Goal: Task Accomplishment & Management: Manage account settings

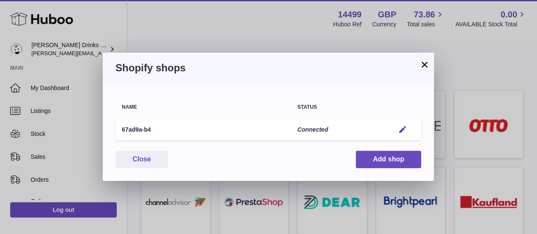
scroll to position [59, 0]
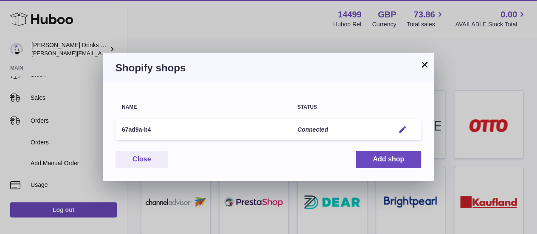
click at [427, 65] on button "×" at bounding box center [425, 64] width 10 height 10
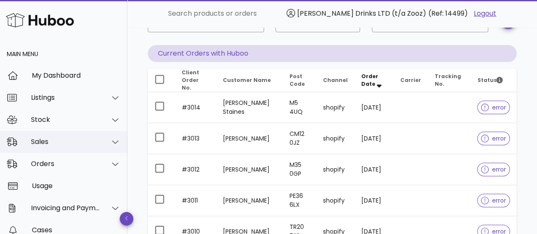
scroll to position [76, 0]
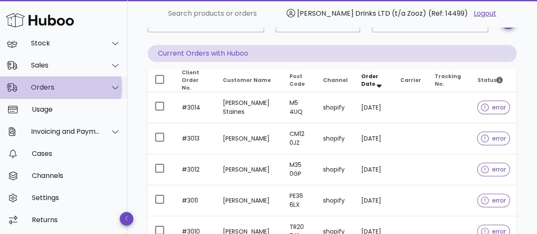
click at [46, 85] on div "Orders" at bounding box center [65, 87] width 69 height 8
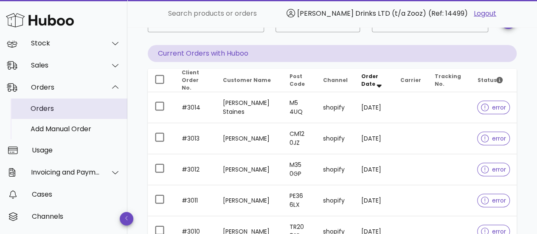
click at [46, 111] on div "Orders" at bounding box center [76, 108] width 90 height 8
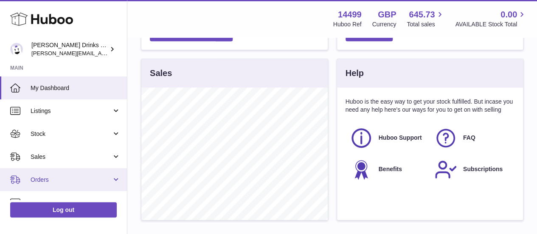
click at [118, 175] on link "Orders" at bounding box center [63, 179] width 127 height 23
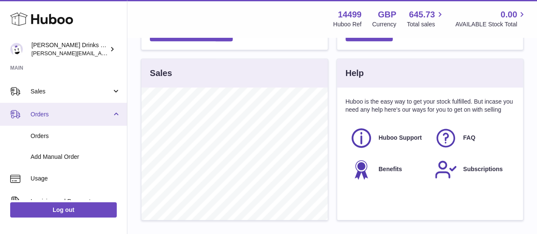
scroll to position [71, 0]
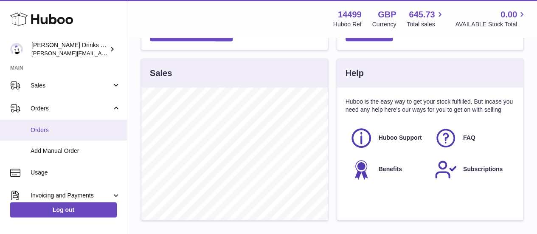
click at [70, 134] on span "Orders" at bounding box center [76, 130] width 90 height 8
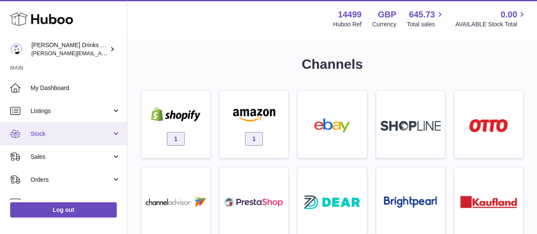
click at [118, 136] on link "Stock" at bounding box center [63, 133] width 127 height 23
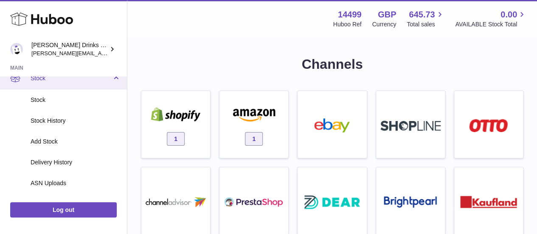
scroll to position [56, 0]
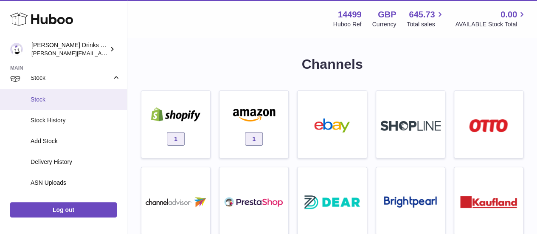
click at [78, 96] on span "Stock" at bounding box center [76, 100] width 90 height 8
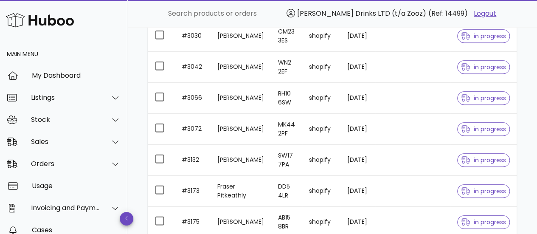
scroll to position [323, 0]
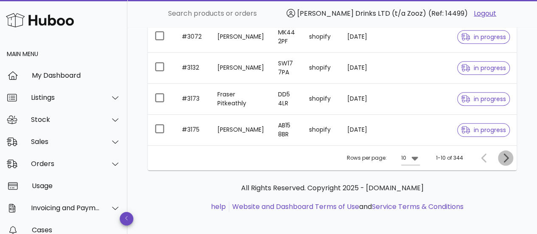
click at [510, 153] on icon "Next page" at bounding box center [506, 158] width 10 height 10
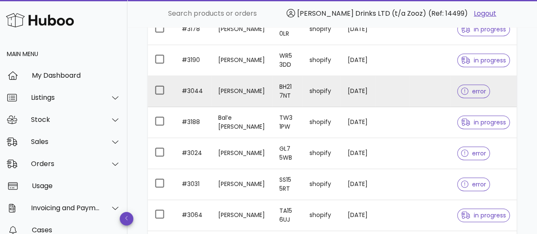
scroll to position [326, 0]
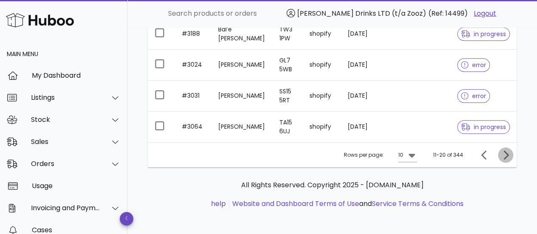
click at [508, 150] on icon "Next page" at bounding box center [506, 155] width 10 height 10
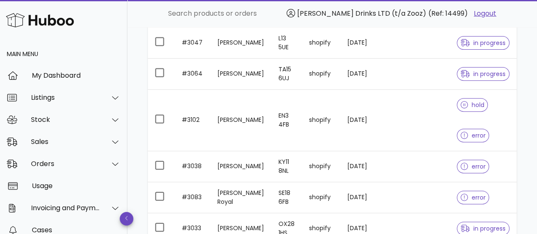
scroll to position [130, 0]
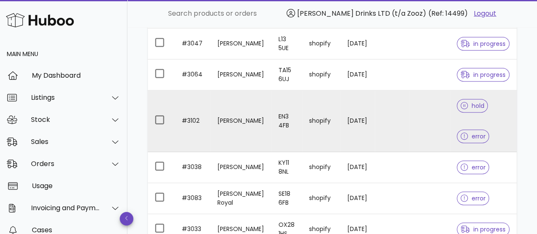
click at [469, 106] on span "hold" at bounding box center [473, 106] width 24 height 6
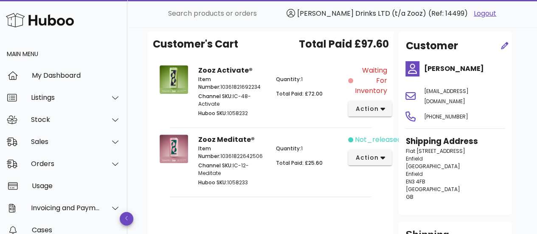
scroll to position [89, 0]
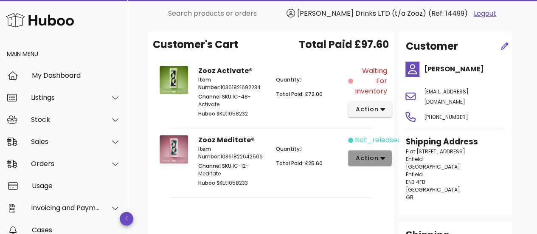
click at [374, 156] on span "action" at bounding box center [367, 158] width 24 height 9
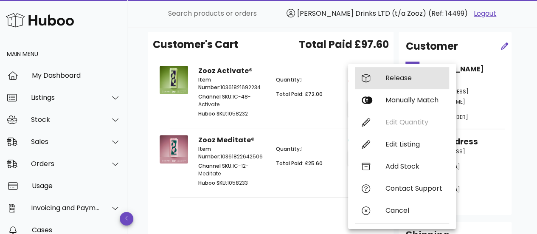
click at [386, 75] on div "Release" at bounding box center [414, 78] width 57 height 8
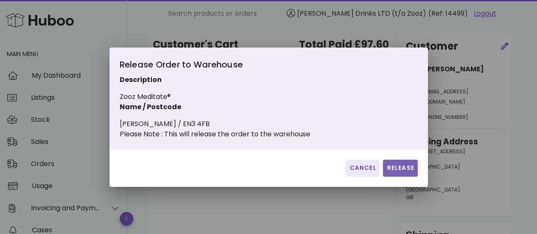
click at [395, 170] on span "Release" at bounding box center [400, 168] width 28 height 9
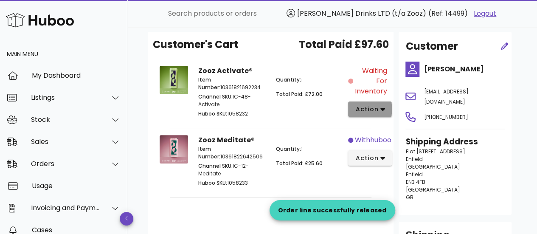
click at [367, 102] on button "action" at bounding box center [370, 109] width 44 height 15
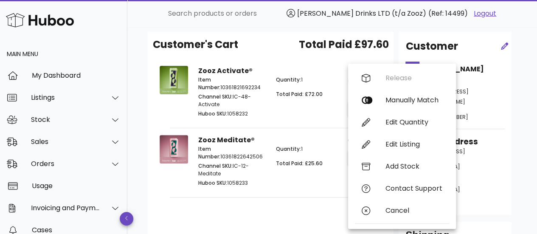
click at [226, 97] on span "Channel SKU:" at bounding box center [215, 96] width 34 height 7
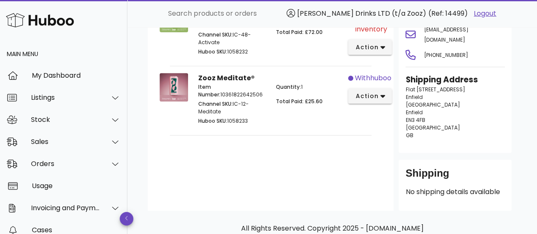
scroll to position [152, 0]
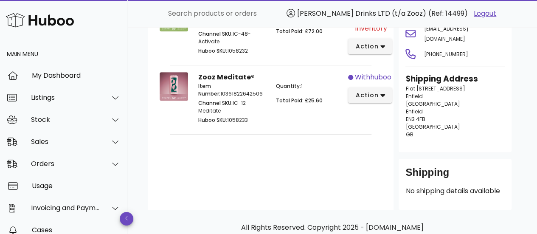
click at [225, 81] on div "Item Number: 10361822642506 Channel SKU: IC-12-Meditate Huboo SKU: 1058233" at bounding box center [231, 104] width 77 height 54
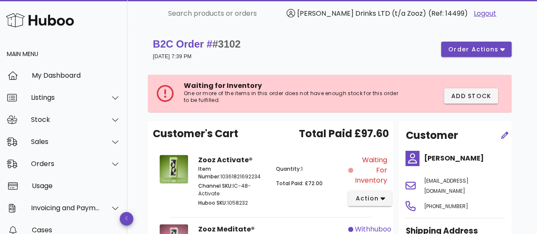
click at [215, 88] on span "Waiting for Inventory" at bounding box center [223, 86] width 78 height 10
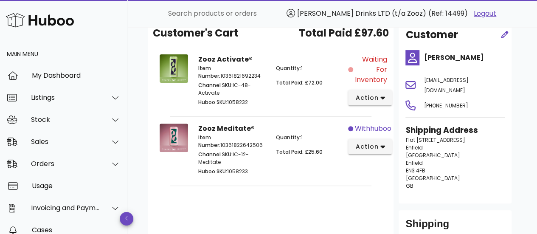
scroll to position [101, 0]
click at [236, 154] on p "Channel SKU: IC-12-Meditate" at bounding box center [231, 157] width 67 height 15
drag, startPoint x: 236, startPoint y: 154, endPoint x: 233, endPoint y: 158, distance: 5.5
click at [233, 158] on p "Channel SKU: IC-12-Meditate" at bounding box center [231, 157] width 67 height 15
copy p "IC-12-Meditate"
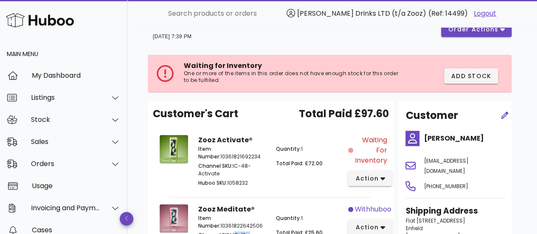
scroll to position [0, 0]
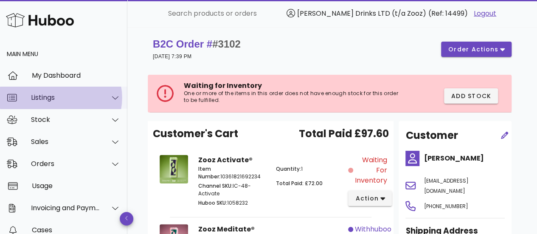
click at [112, 99] on icon at bounding box center [115, 98] width 6 height 8
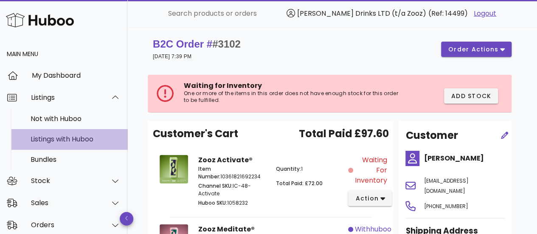
click at [72, 133] on div "Listings with Huboo" at bounding box center [76, 139] width 90 height 18
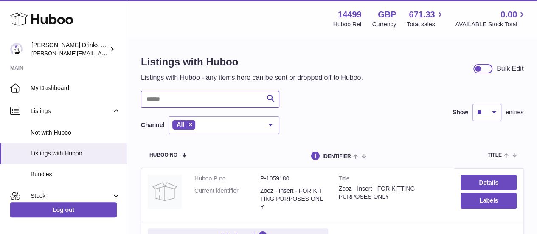
click at [206, 104] on input "text" at bounding box center [210, 99] width 138 height 17
paste input "**********"
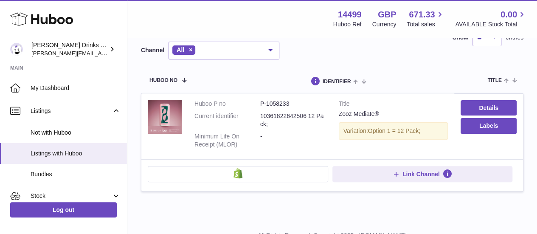
scroll to position [76, 0]
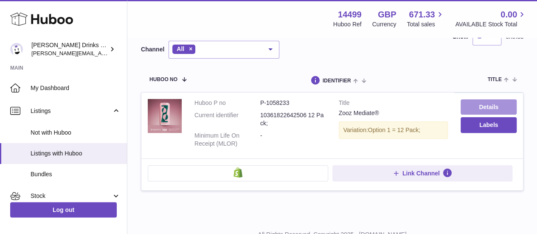
type input "**********"
click at [482, 106] on link "Details" at bounding box center [489, 106] width 56 height 15
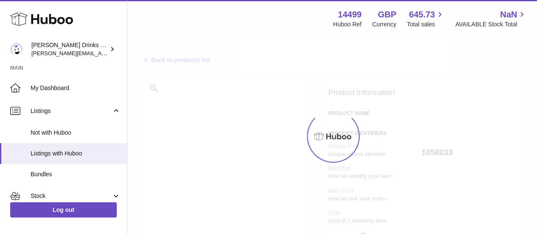
select select
select select "****"
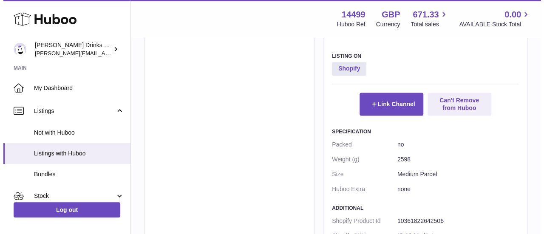
scroll to position [531, 0]
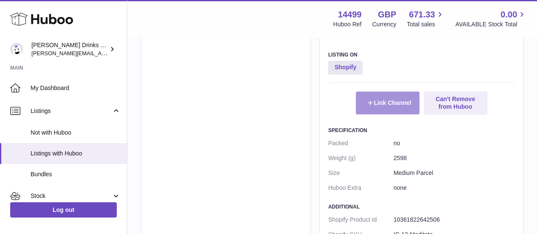
click at [380, 105] on button "Link Channel" at bounding box center [388, 102] width 64 height 23
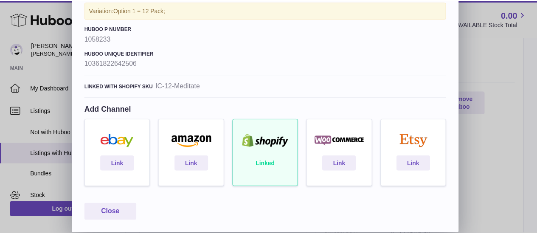
scroll to position [0, 0]
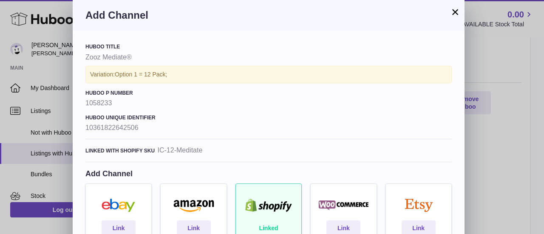
click at [454, 14] on button "×" at bounding box center [455, 12] width 10 height 10
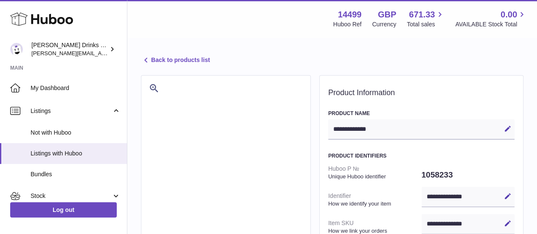
click at [145, 59] on icon at bounding box center [146, 60] width 10 height 10
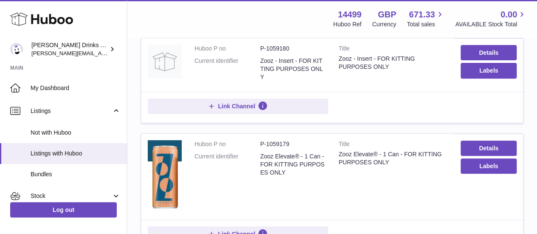
scroll to position [179, 0]
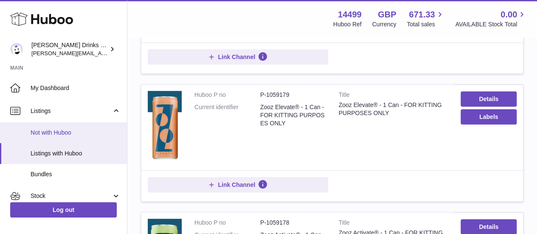
click at [68, 129] on span "Not with Huboo" at bounding box center [76, 133] width 90 height 8
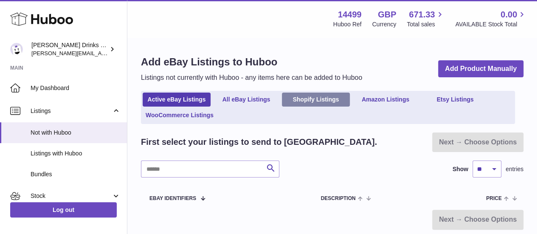
click at [314, 96] on link "Shopify Listings" at bounding box center [316, 100] width 68 height 14
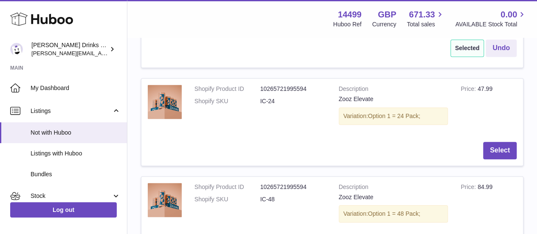
scroll to position [254, 0]
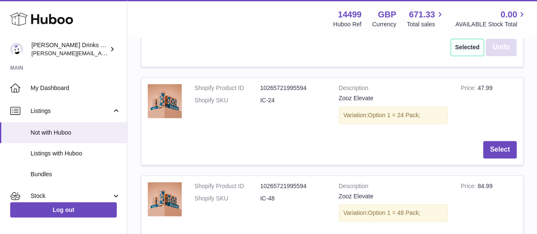
click at [500, 48] on button "Undo" at bounding box center [501, 47] width 31 height 17
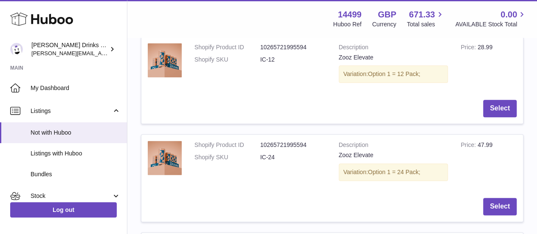
scroll to position [0, 0]
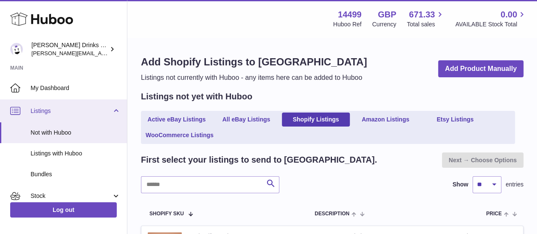
click at [114, 109] on link "Listings" at bounding box center [63, 110] width 127 height 23
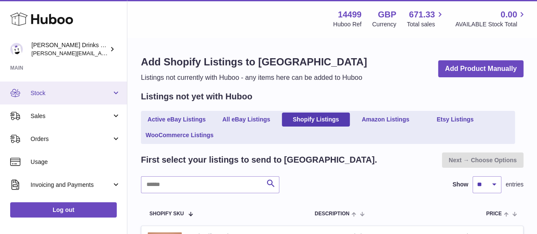
scroll to position [64, 0]
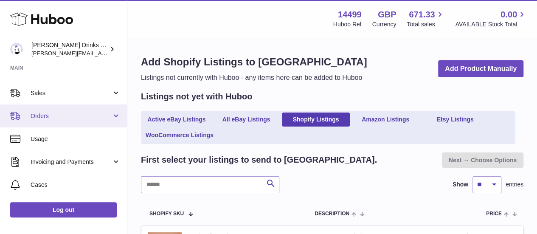
click at [114, 113] on link "Orders" at bounding box center [63, 115] width 127 height 23
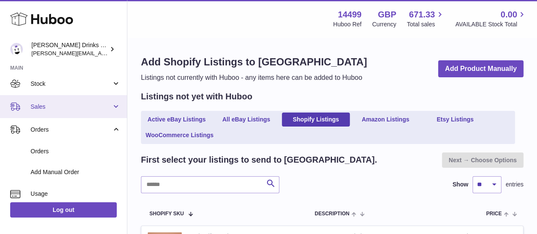
scroll to position [51, 0]
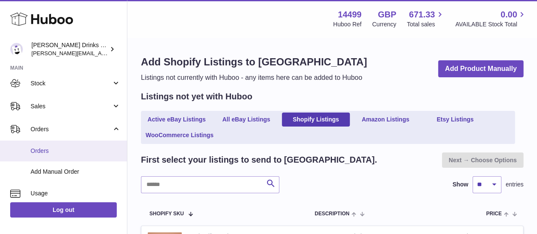
click at [76, 149] on span "Orders" at bounding box center [76, 151] width 90 height 8
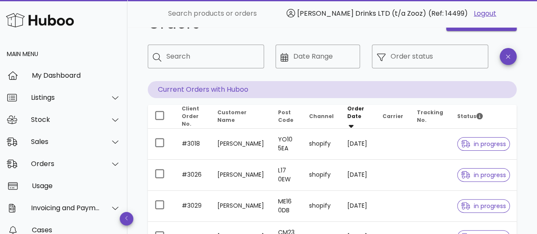
scroll to position [31, 0]
click at [112, 122] on icon at bounding box center [115, 120] width 6 height 8
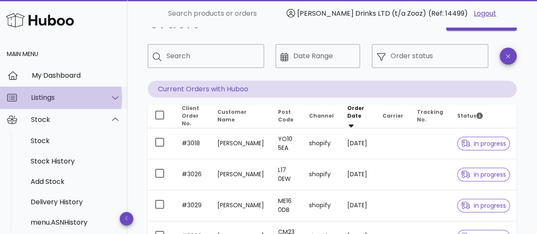
click at [112, 101] on icon at bounding box center [115, 98] width 6 height 8
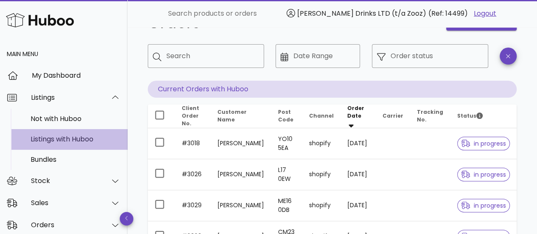
click at [52, 136] on div "Listings with Huboo" at bounding box center [76, 139] width 90 height 8
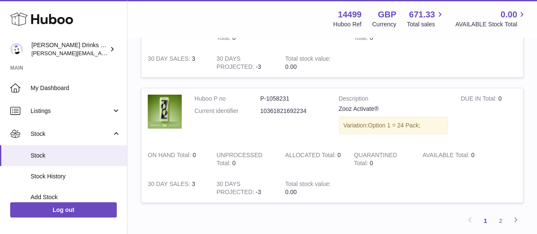
scroll to position [1285, 0]
click at [498, 213] on link "2" at bounding box center [500, 220] width 15 height 15
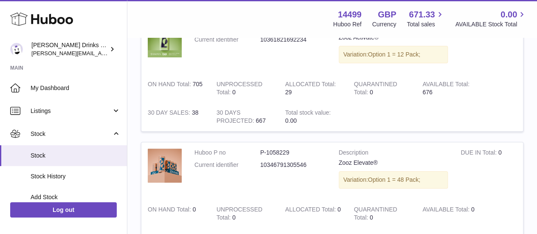
scroll to position [169, 0]
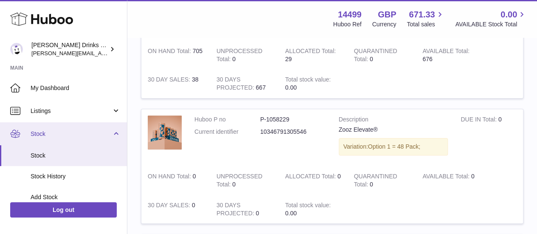
click at [113, 134] on link "Stock" at bounding box center [63, 133] width 127 height 23
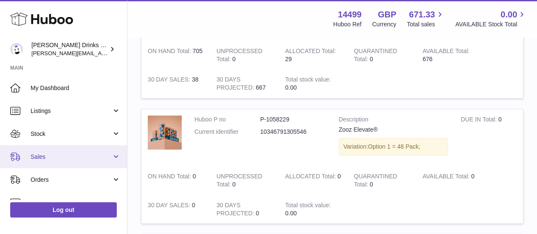
scroll to position [32, 0]
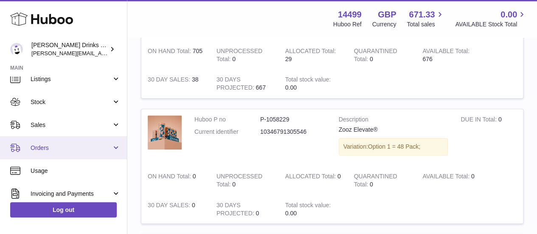
click at [118, 149] on link "Orders" at bounding box center [63, 147] width 127 height 23
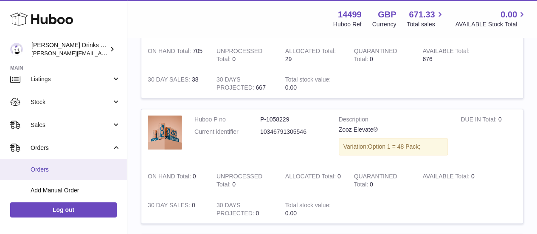
click at [56, 169] on span "Orders" at bounding box center [76, 170] width 90 height 8
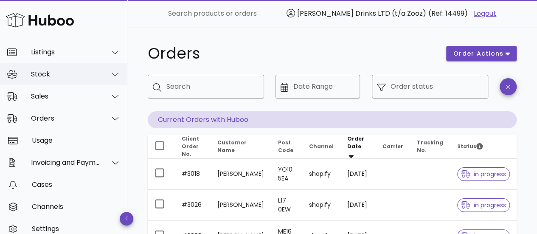
scroll to position [47, 0]
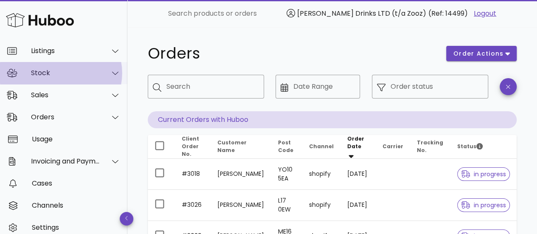
click at [112, 71] on icon at bounding box center [115, 73] width 6 height 8
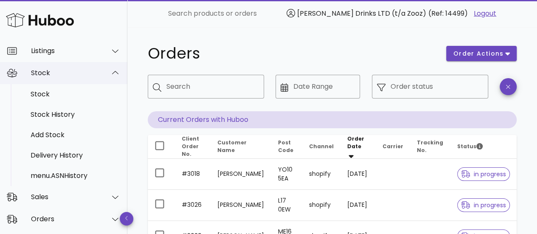
click at [112, 70] on icon at bounding box center [115, 73] width 6 height 8
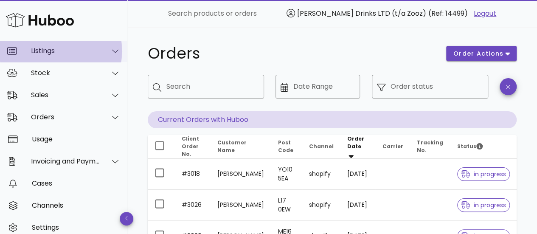
click at [112, 48] on icon at bounding box center [115, 51] width 6 height 8
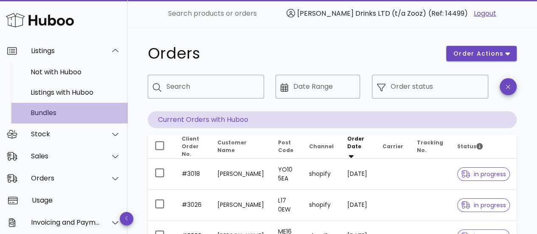
click at [56, 119] on div "Bundles" at bounding box center [76, 113] width 90 height 18
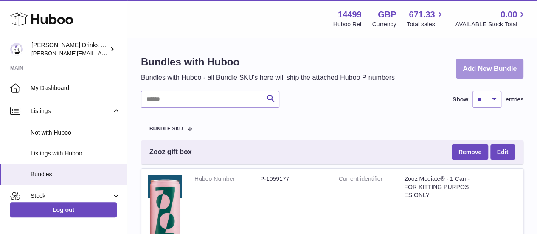
click at [471, 74] on link "Add New Bundle" at bounding box center [490, 69] width 68 height 20
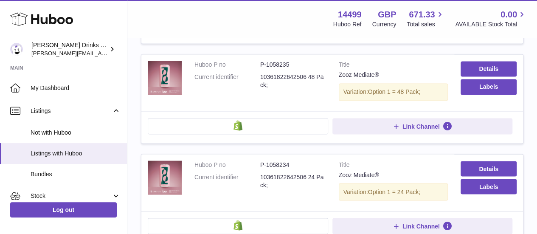
scroll to position [701, 0]
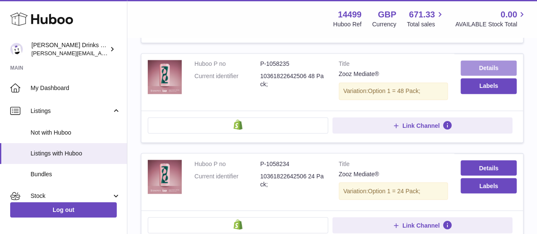
click at [472, 60] on link "Details" at bounding box center [489, 67] width 56 height 15
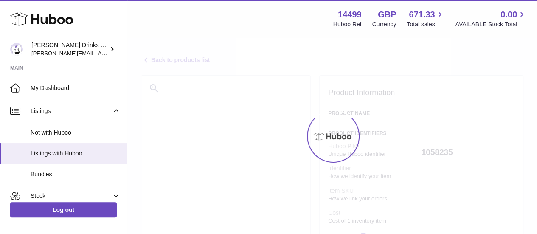
select select
select select "****"
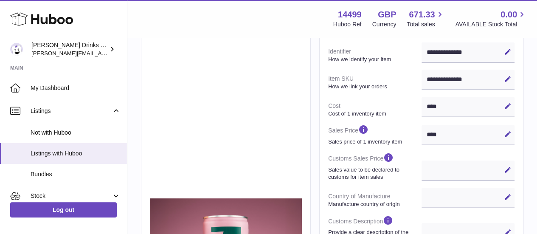
scroll to position [145, 0]
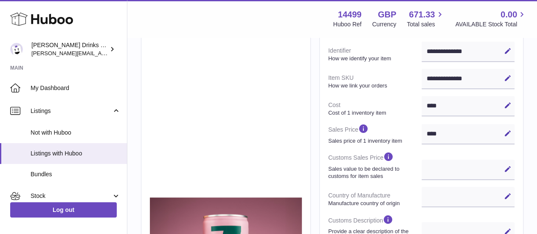
drag, startPoint x: 475, startPoint y: 76, endPoint x: 429, endPoint y: 78, distance: 46.3
click at [429, 78] on div "**********" at bounding box center [468, 79] width 93 height 20
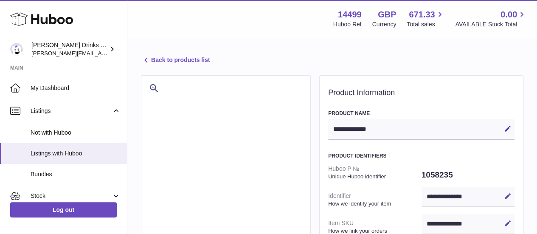
drag, startPoint x: 381, startPoint y: 128, endPoint x: 334, endPoint y: 127, distance: 47.1
click at [334, 127] on div "**********" at bounding box center [421, 129] width 186 height 20
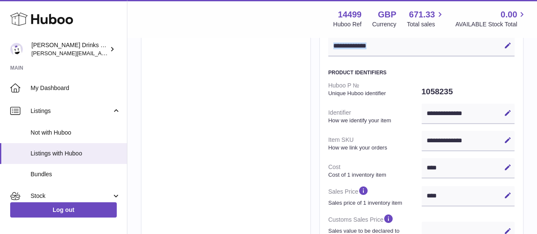
scroll to position [87, 0]
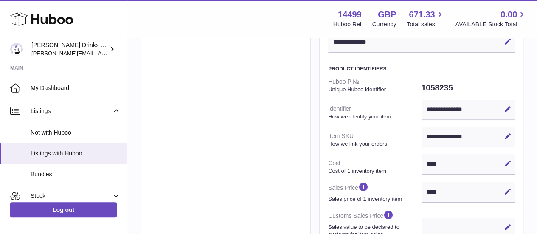
click at [457, 139] on div "**********" at bounding box center [468, 137] width 93 height 20
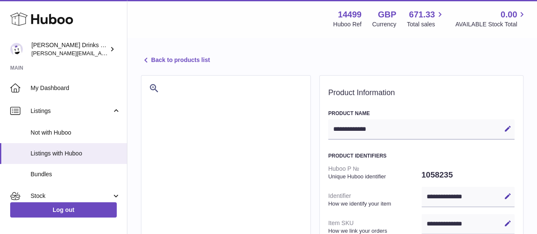
click at [379, 128] on div "**********" at bounding box center [421, 129] width 186 height 20
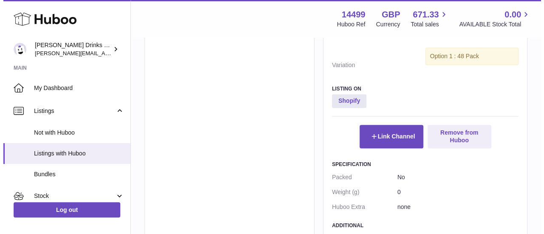
scroll to position [487, 0]
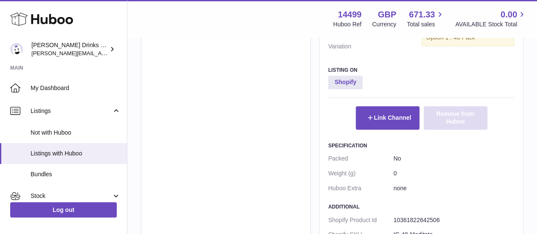
click at [461, 116] on button "Remove from Huboo" at bounding box center [456, 117] width 64 height 23
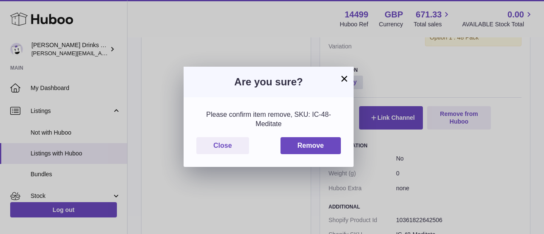
drag, startPoint x: 313, startPoint y: 115, endPoint x: 319, endPoint y: 120, distance: 6.9
click at [319, 120] on div "Please confirm item remove, SKU: IC-48-Meditate" at bounding box center [268, 119] width 144 height 18
copy div "C-48-Meditate"
click at [312, 116] on div "Please confirm item remove, SKU: IC-48-Meditate" at bounding box center [268, 119] width 144 height 18
copy div "IC-48-Meditate"
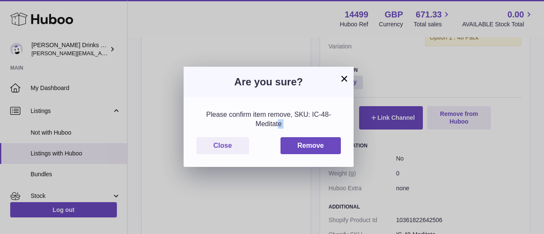
drag, startPoint x: 312, startPoint y: 116, endPoint x: 320, endPoint y: 121, distance: 9.8
click at [320, 121] on div "Please confirm item remove, SKU: IC-48-Meditate" at bounding box center [268, 119] width 144 height 18
click at [306, 143] on button "Remove" at bounding box center [310, 145] width 60 height 17
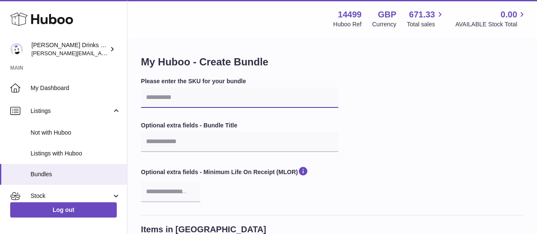
click at [190, 100] on input "text" at bounding box center [239, 97] width 197 height 20
paste input "**********"
type input "**********"
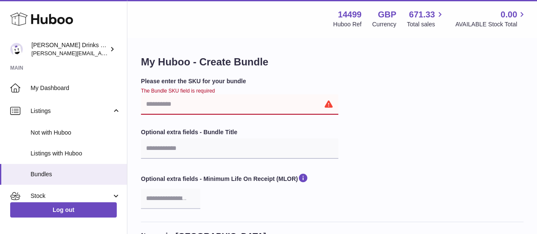
click at [190, 100] on input "text" at bounding box center [239, 104] width 197 height 20
paste input "**********"
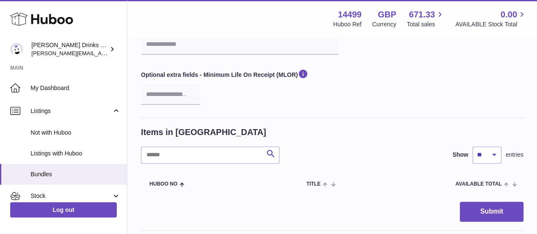
scroll to position [100, 0]
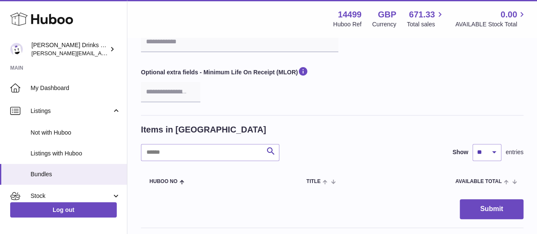
type input "**********"
click at [184, 149] on input "text" at bounding box center [210, 152] width 138 height 17
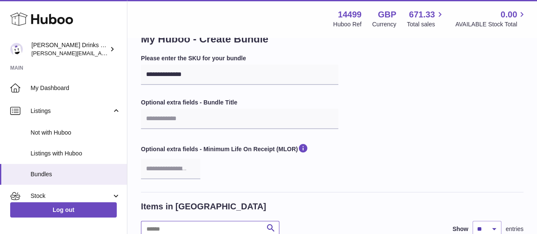
scroll to position [0, 0]
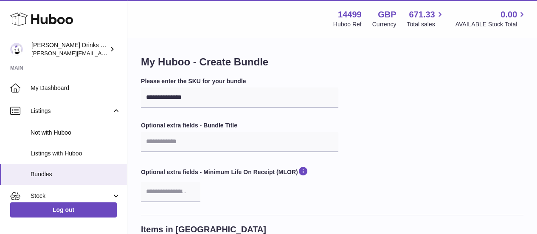
click at [210, 130] on label "Optional extra fields - Bundle Title" at bounding box center [239, 125] width 197 height 8
click at [195, 140] on input "text" at bounding box center [239, 142] width 197 height 20
paste input "**********"
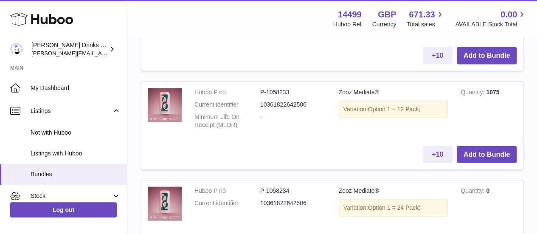
scroll to position [885, 0]
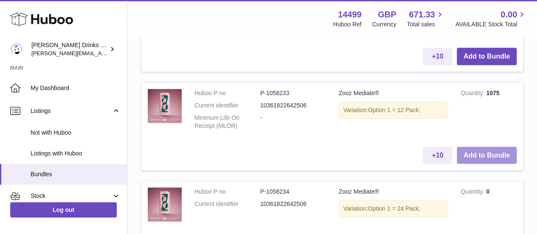
type input "**********"
click at [480, 152] on button "Add to Bundle" at bounding box center [487, 155] width 60 height 17
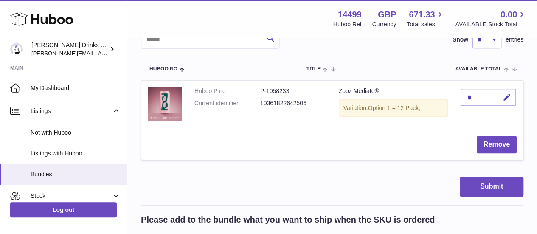
scroll to position [211, 0]
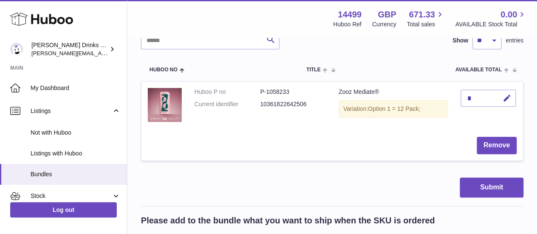
click at [484, 96] on div "*" at bounding box center [488, 98] width 55 height 17
click at [505, 96] on icon "button" at bounding box center [507, 98] width 9 height 9
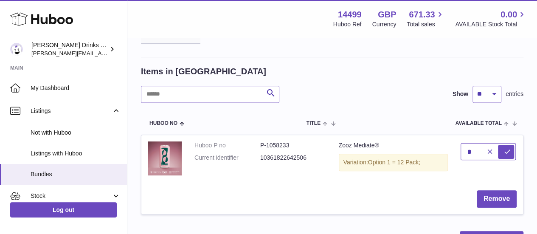
scroll to position [145, 0]
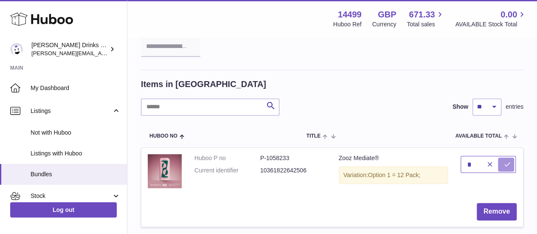
type input "*"
click at [504, 162] on icon "submit" at bounding box center [508, 165] width 8 height 8
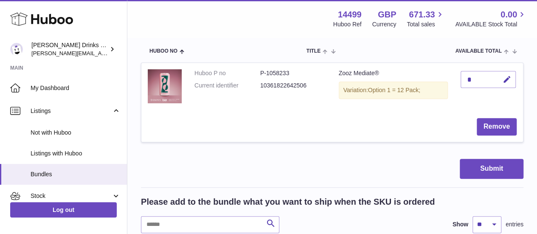
scroll to position [231, 0]
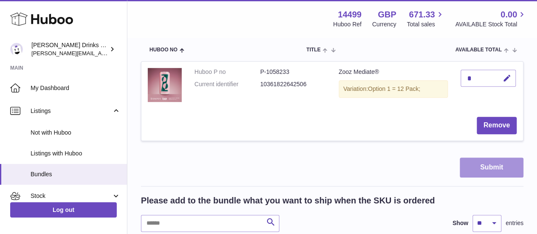
click at [480, 164] on button "Submit" at bounding box center [492, 168] width 64 height 20
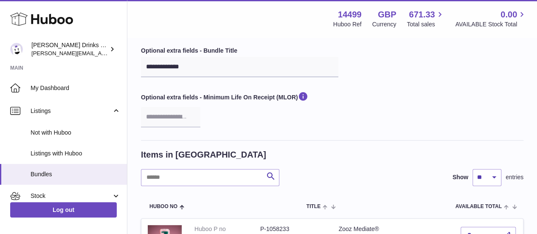
scroll to position [0, 0]
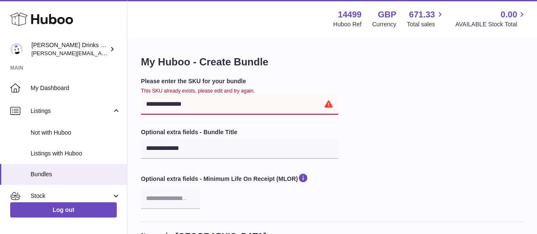
click at [328, 107] on input "**********" at bounding box center [239, 104] width 197 height 20
click at [327, 102] on input "**********" at bounding box center [239, 104] width 197 height 20
click at [259, 100] on input "**********" at bounding box center [239, 104] width 197 height 20
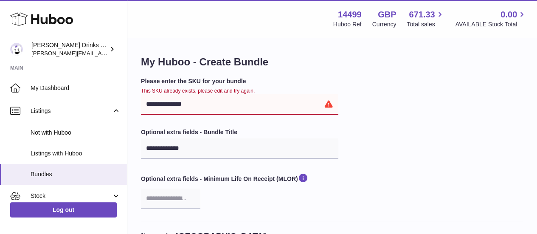
click at [259, 100] on input "**********" at bounding box center [239, 104] width 197 height 20
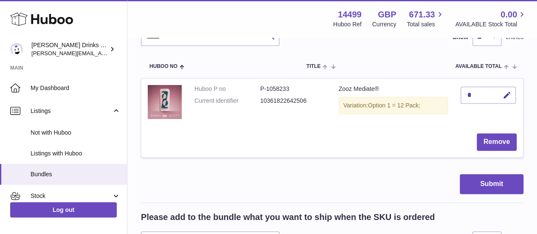
scroll to position [222, 0]
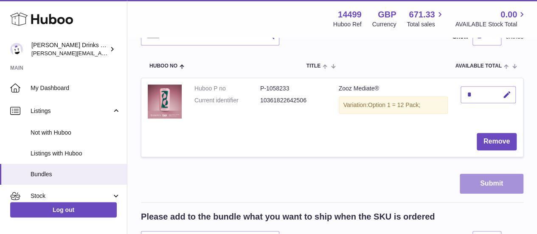
click at [491, 179] on button "Submit" at bounding box center [492, 184] width 64 height 20
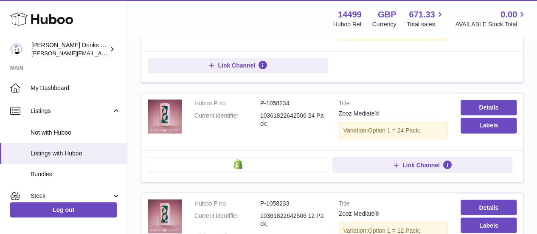
scroll to position [655, 0]
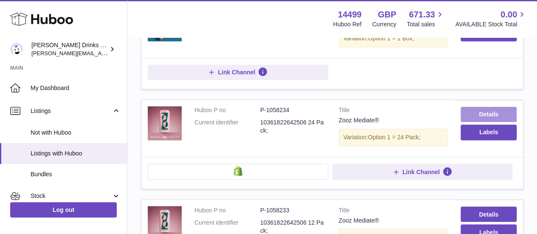
click at [468, 107] on link "Details" at bounding box center [489, 114] width 56 height 15
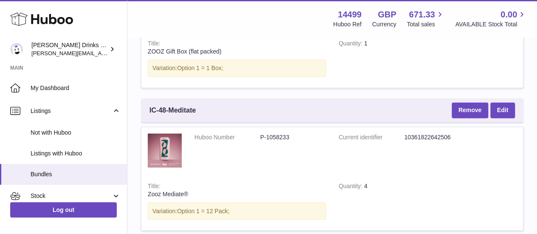
scroll to position [658, 0]
click at [510, 108] on link "Edit" at bounding box center [503, 110] width 25 height 15
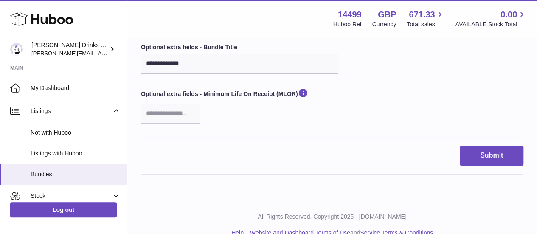
scroll to position [72, 0]
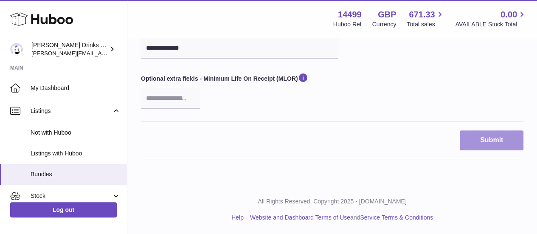
click at [480, 138] on button "Submit" at bounding box center [492, 140] width 64 height 20
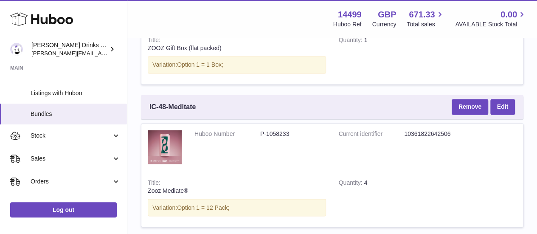
scroll to position [3, 0]
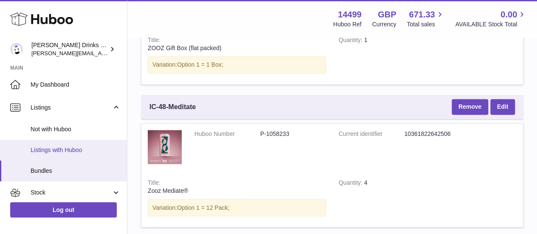
click at [63, 144] on link "Listings with Huboo" at bounding box center [63, 150] width 127 height 21
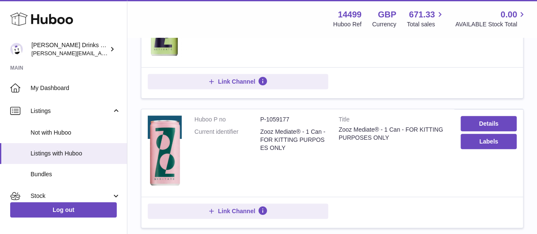
scroll to position [377, 0]
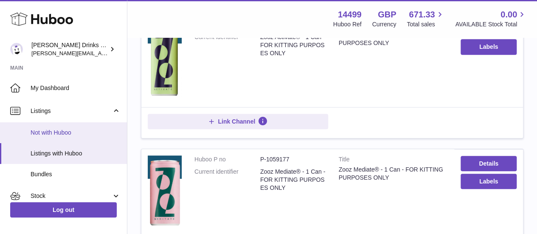
click at [44, 129] on span "Not with Huboo" at bounding box center [76, 133] width 90 height 8
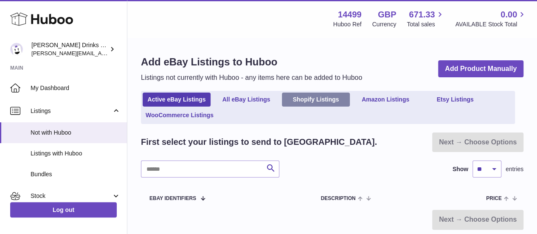
click at [311, 102] on link "Shopify Listings" at bounding box center [316, 100] width 68 height 14
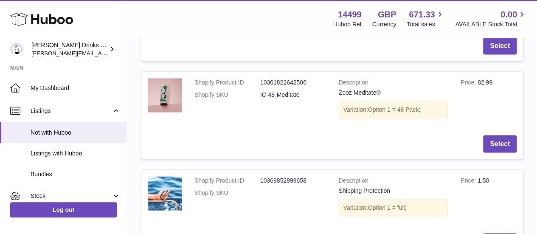
scroll to position [742, 0]
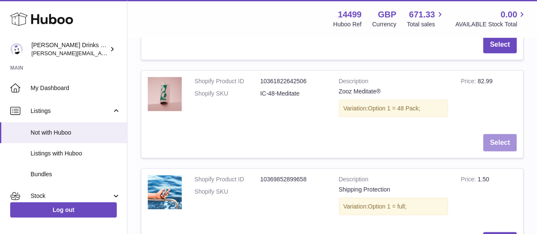
click at [497, 139] on button "Select" at bounding box center [500, 142] width 34 height 17
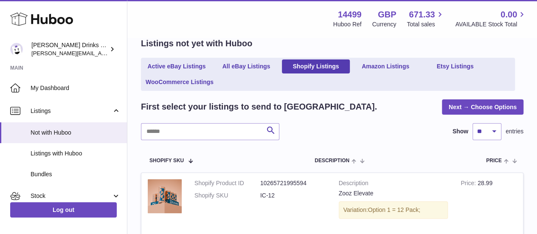
scroll to position [54, 0]
click at [464, 102] on link "Next → Choose Options" at bounding box center [483, 106] width 82 height 15
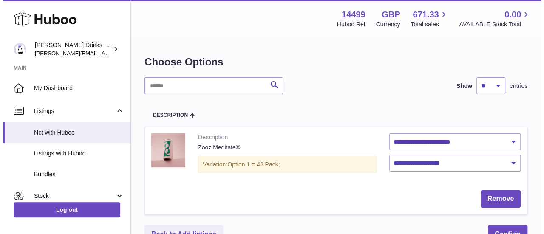
scroll to position [68, 0]
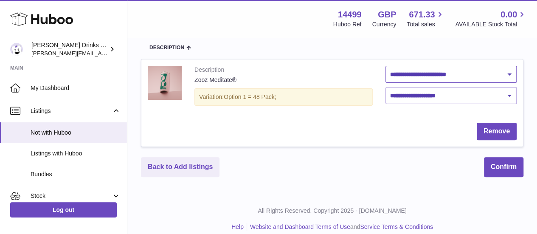
click at [419, 72] on select "**********" at bounding box center [452, 74] width 132 height 17
select select "********"
click at [386, 66] on select "**********" at bounding box center [452, 74] width 132 height 17
click at [434, 90] on select "**********" at bounding box center [452, 95] width 132 height 17
click at [439, 96] on select "**********" at bounding box center [452, 95] width 132 height 17
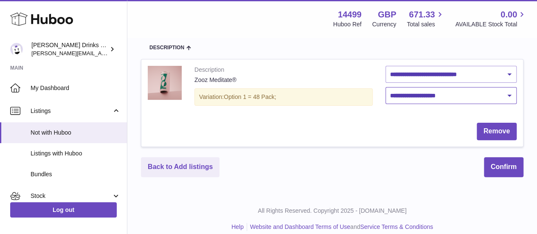
click at [439, 96] on select "**********" at bounding box center [452, 95] width 132 height 17
select select "****"
click at [386, 87] on select "**********" at bounding box center [452, 95] width 132 height 17
drag, startPoint x: 453, startPoint y: 96, endPoint x: 434, endPoint y: 110, distance: 23.4
click at [434, 110] on td "**********" at bounding box center [451, 87] width 144 height 57
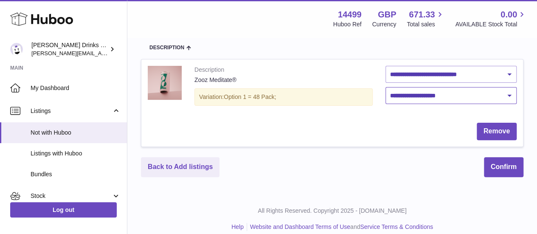
click at [386, 87] on select "**********" at bounding box center [452, 95] width 132 height 17
click at [500, 168] on button "Confirm" at bounding box center [503, 167] width 39 height 20
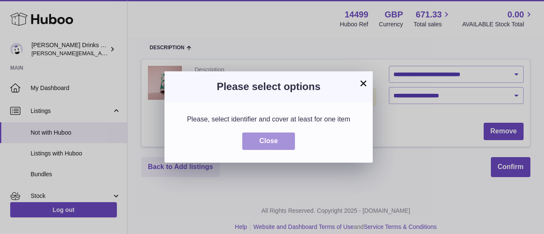
click at [278, 144] on button "Close" at bounding box center [268, 141] width 53 height 17
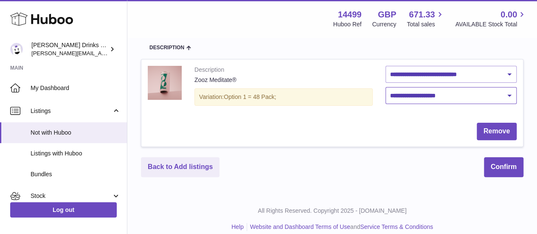
click at [400, 102] on select "**********" at bounding box center [452, 95] width 132 height 17
select select "****"
click at [386, 87] on select "**********" at bounding box center [452, 95] width 132 height 17
click at [503, 166] on button "Confirm" at bounding box center [503, 167] width 39 height 20
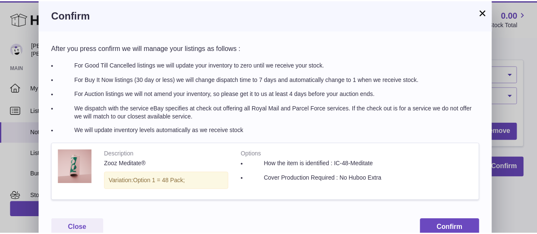
scroll to position [16, 0]
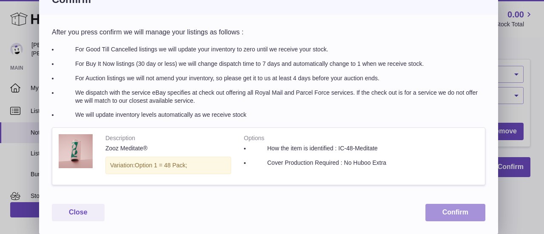
click at [452, 211] on button "Confirm" at bounding box center [455, 212] width 60 height 17
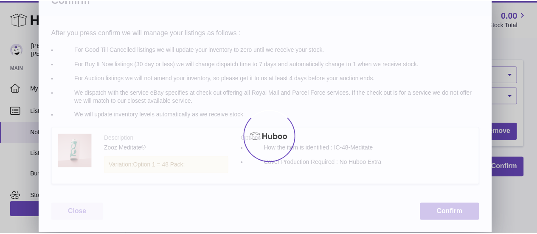
scroll to position [0, 0]
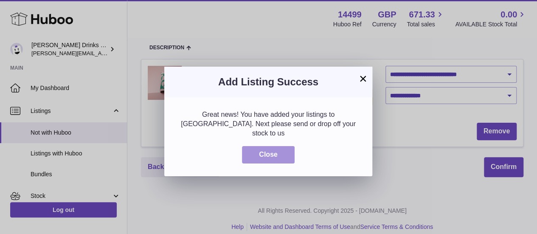
click at [279, 146] on button "Close" at bounding box center [268, 154] width 53 height 17
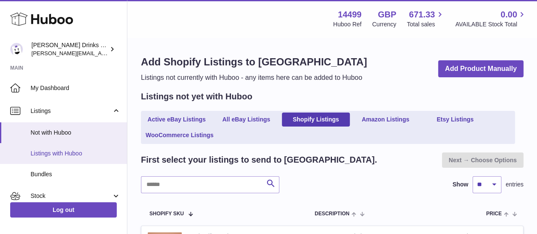
click at [60, 152] on span "Listings with Huboo" at bounding box center [76, 153] width 90 height 8
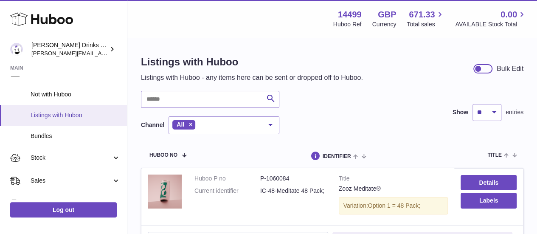
scroll to position [65, 0]
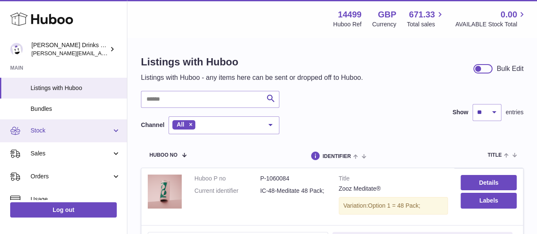
click at [91, 136] on link "Stock" at bounding box center [63, 130] width 127 height 23
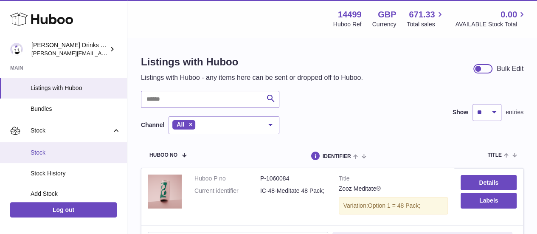
click at [41, 152] on span "Stock" at bounding box center [76, 153] width 90 height 8
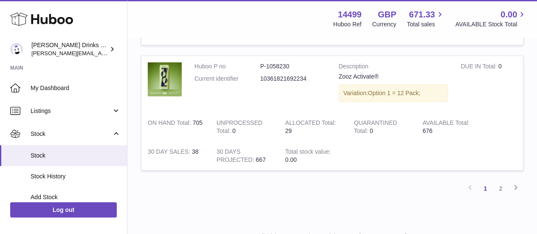
scroll to position [1344, 0]
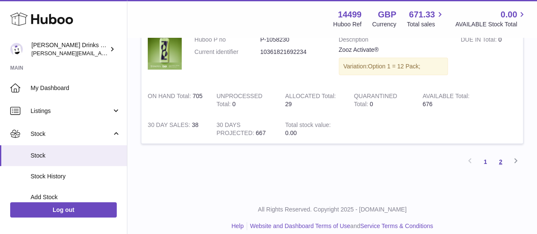
click at [500, 159] on link "2" at bounding box center [500, 161] width 15 height 15
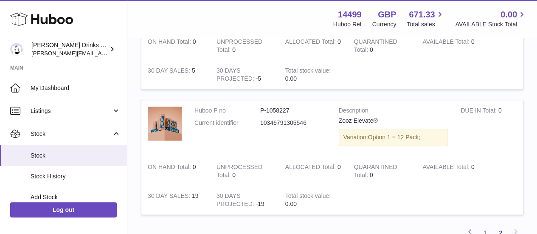
scroll to position [506, 0]
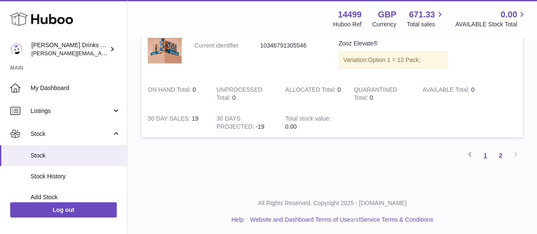
click at [488, 157] on link "1" at bounding box center [485, 155] width 15 height 15
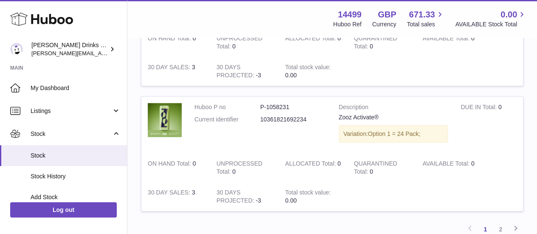
scroll to position [1344, 0]
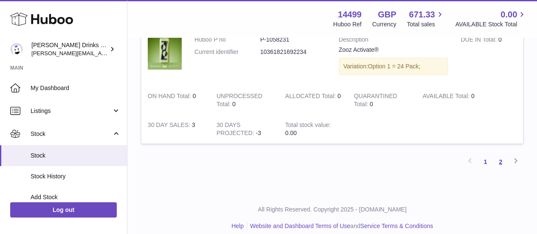
click at [503, 154] on link "2" at bounding box center [500, 161] width 15 height 15
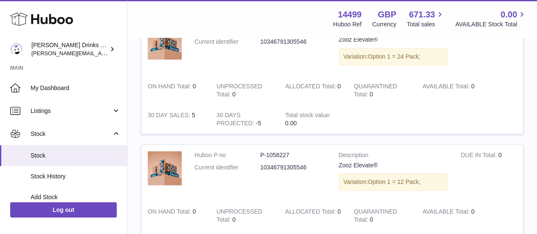
scroll to position [506, 0]
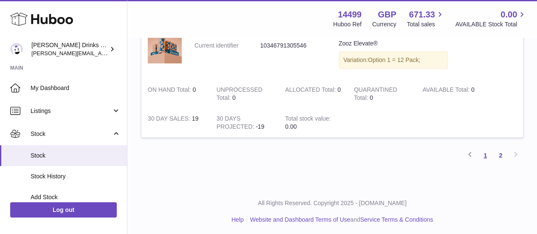
click at [487, 158] on link "1" at bounding box center [485, 155] width 15 height 15
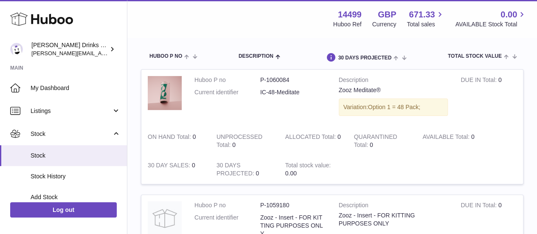
scroll to position [83, 0]
click at [271, 91] on dd "IC-48-Meditate" at bounding box center [293, 92] width 66 height 8
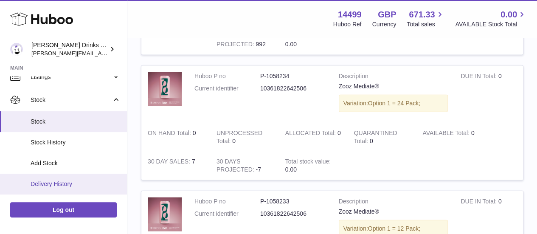
scroll to position [0, 0]
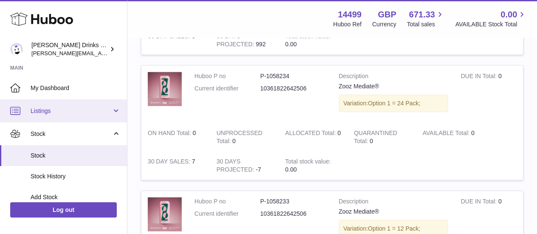
click at [80, 118] on link "Listings" at bounding box center [63, 110] width 127 height 23
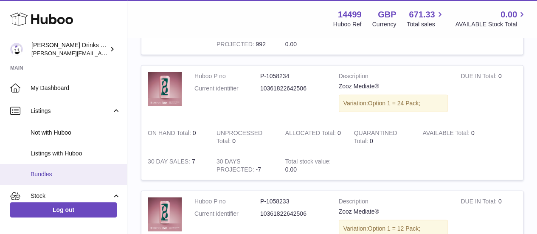
scroll to position [55, 0]
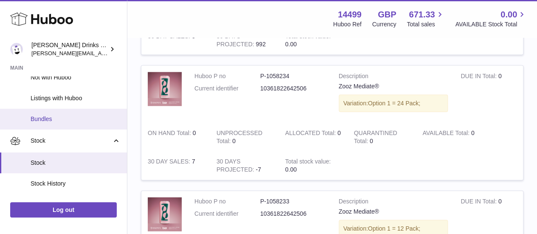
click at [53, 126] on link "Bundles" at bounding box center [63, 119] width 127 height 21
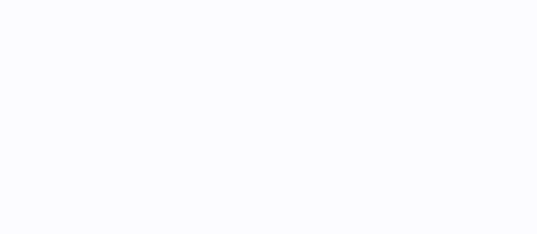
select select
select select "****"
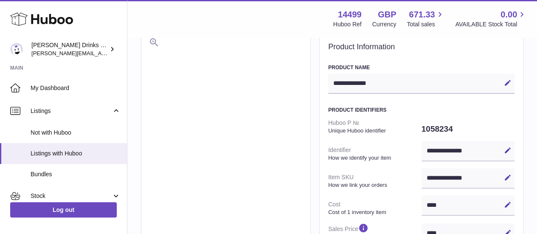
scroll to position [131, 0]
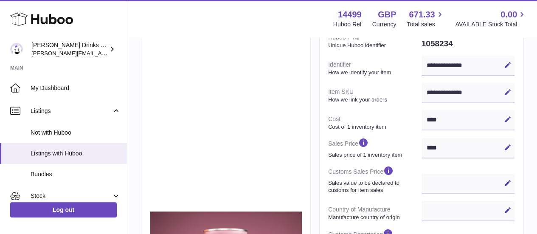
click at [442, 93] on div "**********" at bounding box center [468, 93] width 93 height 20
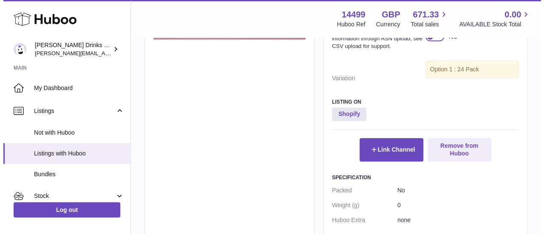
scroll to position [457, 0]
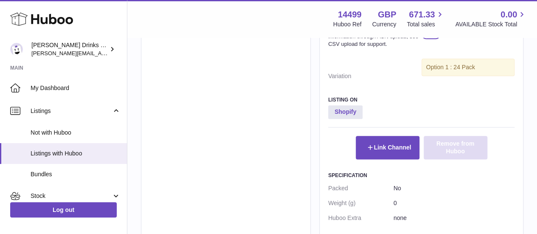
click at [448, 151] on button "Remove from Huboo" at bounding box center [456, 147] width 64 height 23
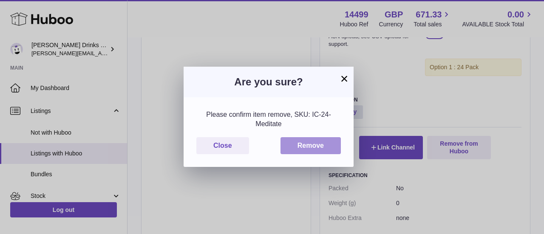
click at [312, 145] on button "Remove" at bounding box center [310, 145] width 60 height 17
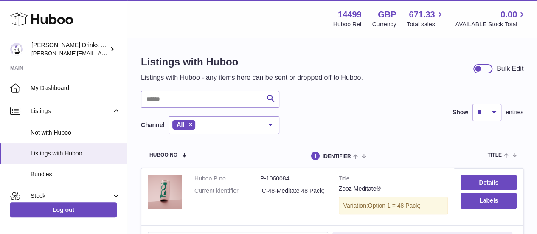
click at [341, 188] on div "Zooz Meditate®" at bounding box center [394, 189] width 110 height 8
drag, startPoint x: 341, startPoint y: 188, endPoint x: 381, endPoint y: 187, distance: 39.1
click at [381, 187] on div "Zooz Meditate®" at bounding box center [394, 189] width 110 height 8
copy td "Zooz Meditate®"
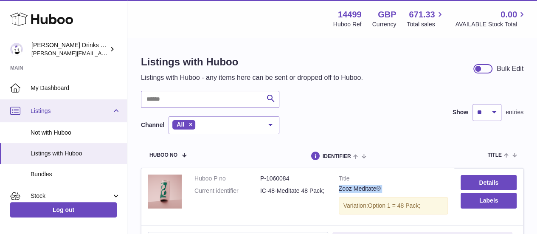
click at [87, 118] on link "Listings" at bounding box center [63, 110] width 127 height 23
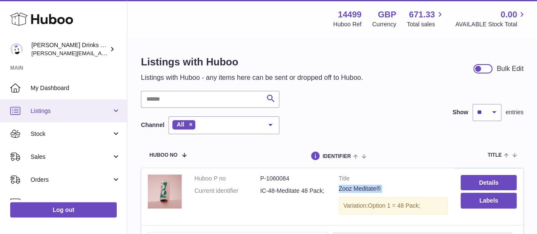
click at [110, 110] on link "Listings" at bounding box center [63, 110] width 127 height 23
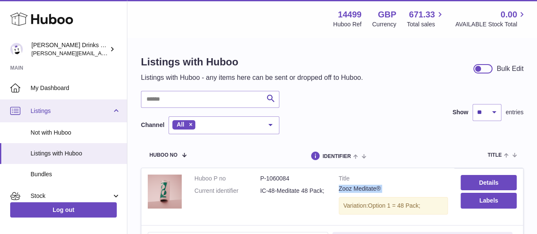
click at [110, 110] on link "Listings" at bounding box center [63, 110] width 127 height 23
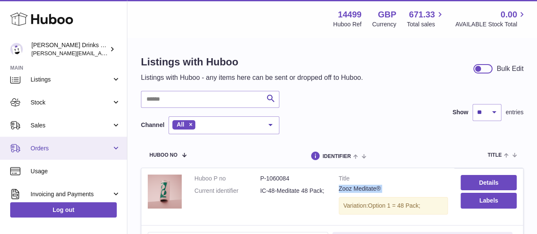
click at [82, 152] on span "Orders" at bounding box center [71, 148] width 81 height 8
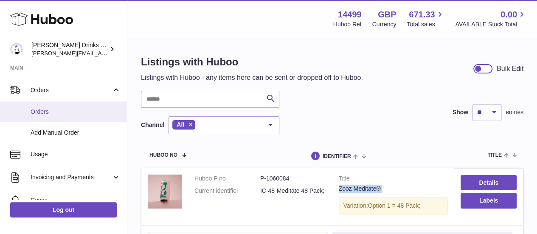
click at [52, 118] on link "Orders" at bounding box center [63, 112] width 127 height 21
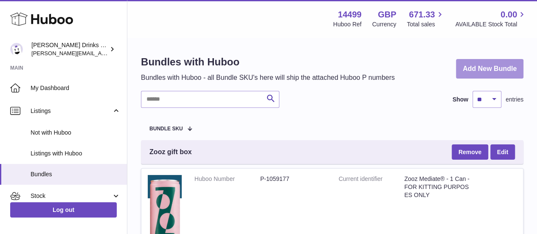
click at [484, 64] on link "Add New Bundle" at bounding box center [490, 69] width 68 height 20
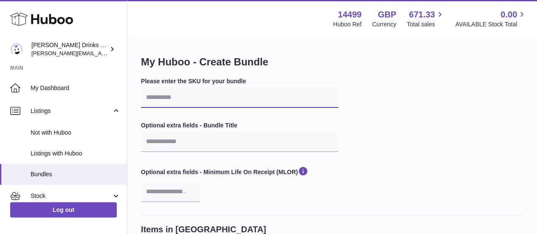
click at [180, 102] on input "text" at bounding box center [239, 97] width 197 height 20
paste input "**********"
type input "**********"
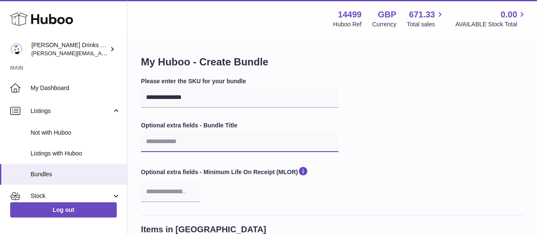
click at [193, 147] on input "text" at bounding box center [239, 142] width 197 height 20
paste input "**********"
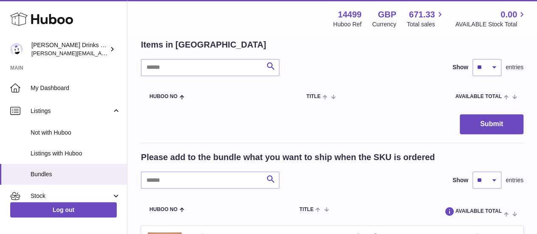
scroll to position [185, 0]
type input "**********"
click at [196, 177] on input "text" at bounding box center [210, 179] width 138 height 17
paste input "**********"
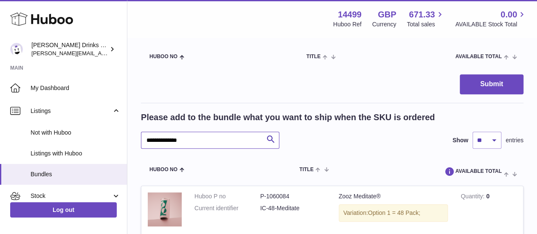
scroll to position [222, 0]
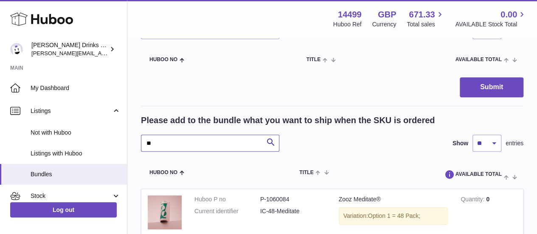
type input "*"
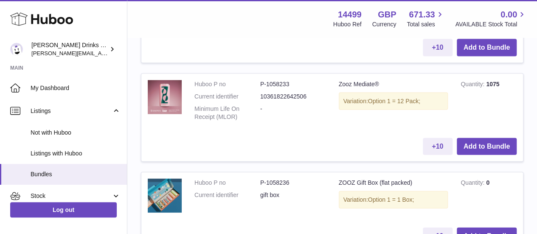
scroll to position [891, 0]
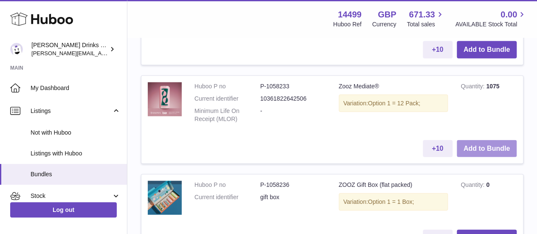
click at [501, 146] on button "Add to Bundle" at bounding box center [487, 148] width 60 height 17
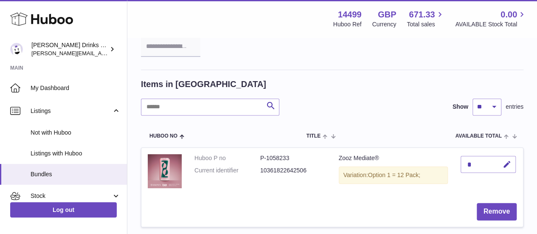
scroll to position [179, 0]
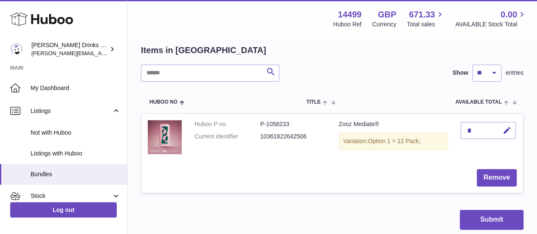
click at [478, 129] on div "*" at bounding box center [488, 130] width 55 height 17
click at [470, 129] on div "*" at bounding box center [488, 130] width 55 height 17
drag, startPoint x: 485, startPoint y: 131, endPoint x: 502, endPoint y: 131, distance: 17.4
click at [502, 131] on div "*" at bounding box center [488, 130] width 55 height 17
click at [502, 131] on button "button" at bounding box center [506, 130] width 20 height 17
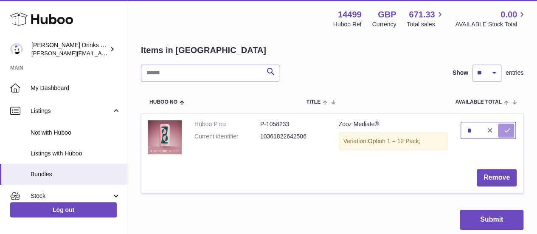
type input "*"
click at [513, 130] on button "submit" at bounding box center [506, 131] width 16 height 14
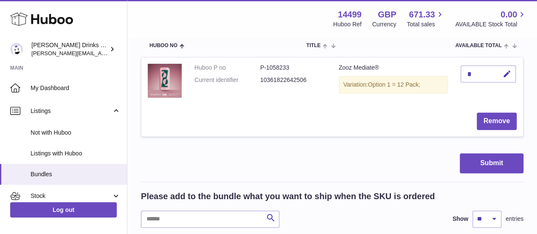
scroll to position [237, 0]
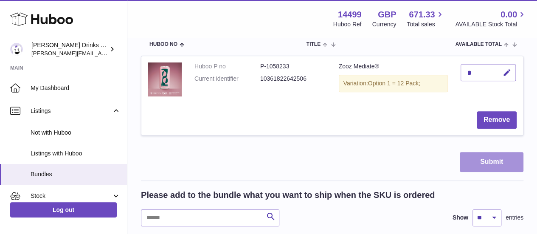
click at [472, 158] on button "Submit" at bounding box center [492, 162] width 64 height 20
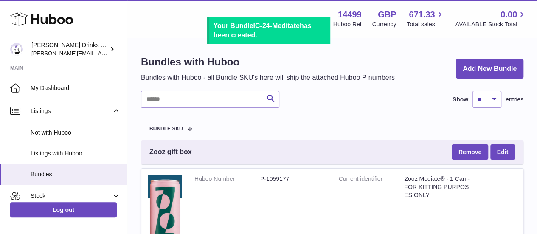
click at [267, 34] on div "Your Bundle IC-24-Meditate has been created." at bounding box center [270, 30] width 113 height 18
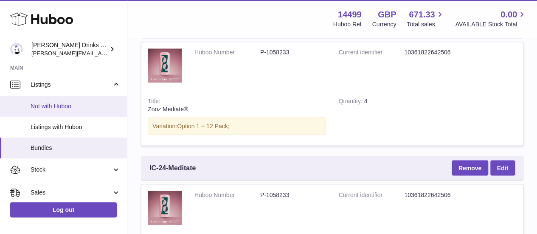
scroll to position [11, 0]
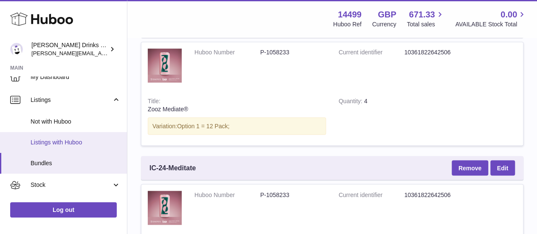
click at [66, 138] on span "Listings with Huboo" at bounding box center [76, 142] width 90 height 8
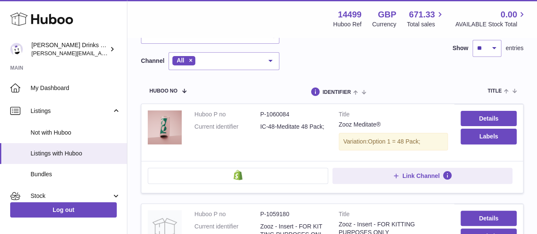
scroll to position [62, 0]
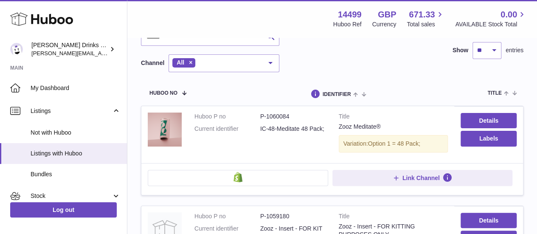
click at [361, 129] on div "Zooz Meditate®" at bounding box center [394, 127] width 110 height 8
copy div "Meditate"
click at [361, 129] on div "Zooz Meditate®" at bounding box center [394, 127] width 110 height 8
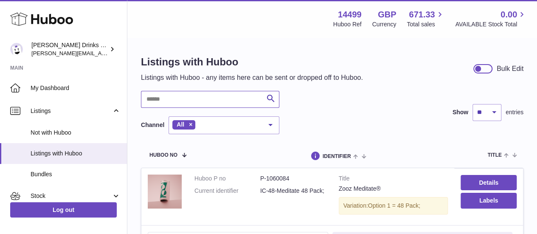
click at [178, 103] on input "text" at bounding box center [210, 99] width 138 height 17
paste input "********"
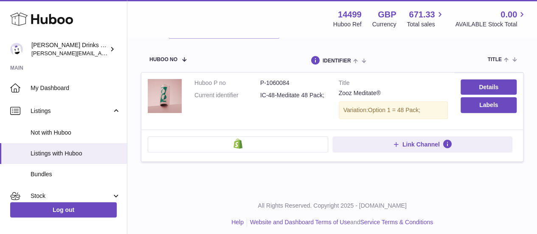
scroll to position [99, 0]
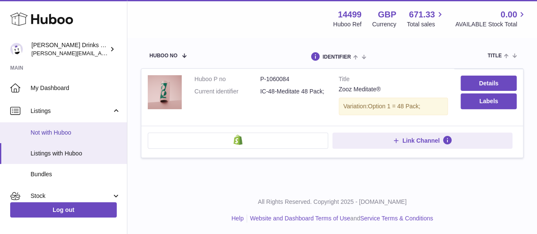
type input "********"
click at [53, 128] on link "Not with Huboo" at bounding box center [63, 132] width 127 height 21
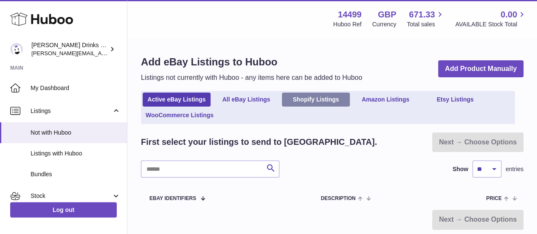
click at [311, 103] on link "Shopify Listings" at bounding box center [316, 100] width 68 height 14
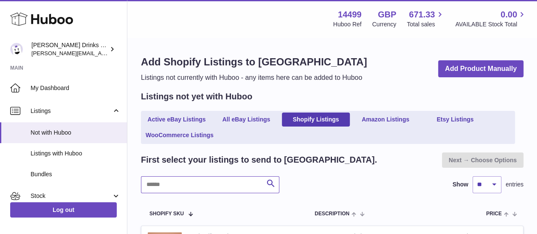
paste input "********"
click at [180, 180] on input "text" at bounding box center [210, 184] width 138 height 17
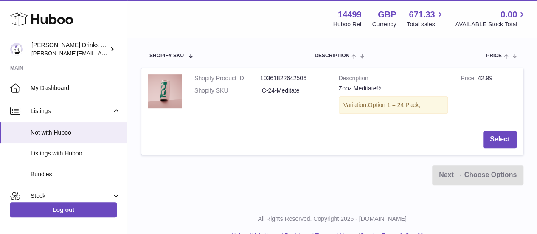
scroll to position [136, 0]
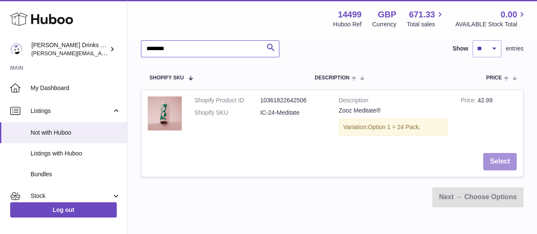
type input "********"
click at [506, 164] on button "Select" at bounding box center [500, 161] width 34 height 17
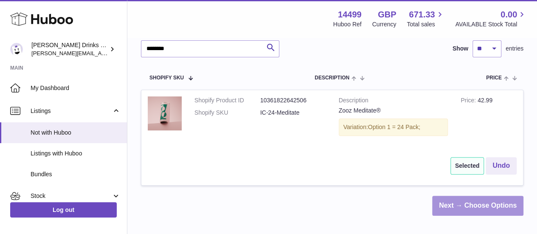
click at [469, 204] on link "Next → Choose Options" at bounding box center [477, 206] width 91 height 20
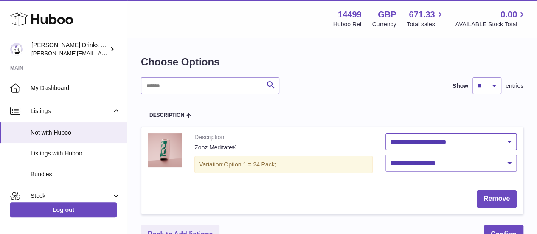
click at [444, 141] on select "**********" at bounding box center [452, 141] width 132 height 17
select select "********"
click at [386, 133] on select "**********" at bounding box center [452, 141] width 132 height 17
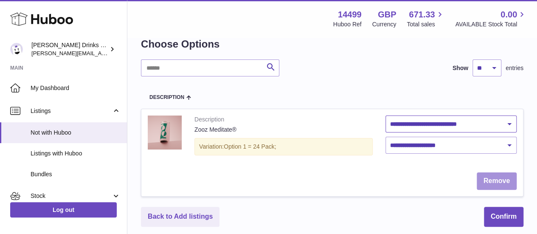
scroll to position [18, 0]
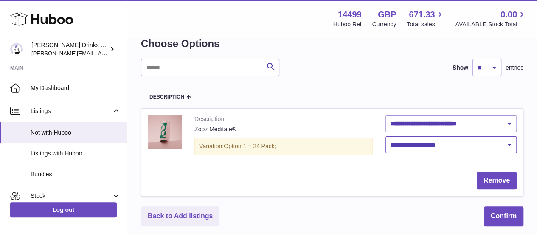
click at [457, 149] on select "**********" at bounding box center [452, 144] width 132 height 17
select select "****"
click at [386, 136] on select "**********" at bounding box center [452, 144] width 132 height 17
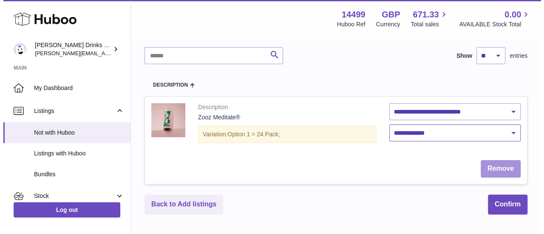
scroll to position [31, 0]
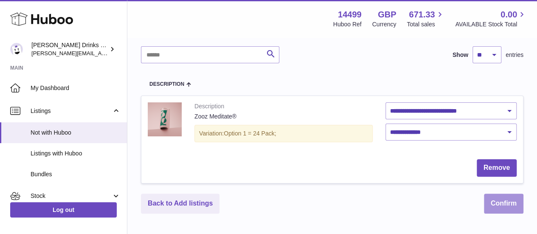
click at [507, 200] on button "Confirm" at bounding box center [503, 204] width 39 height 20
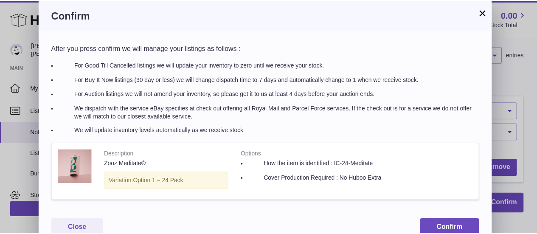
scroll to position [16, 0]
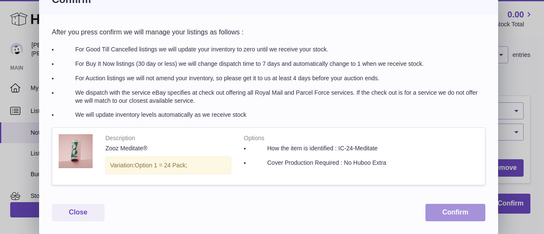
click at [450, 208] on button "Confirm" at bounding box center [455, 212] width 60 height 17
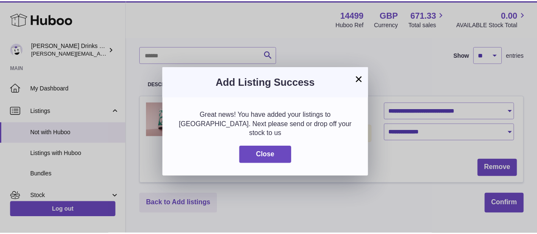
scroll to position [0, 0]
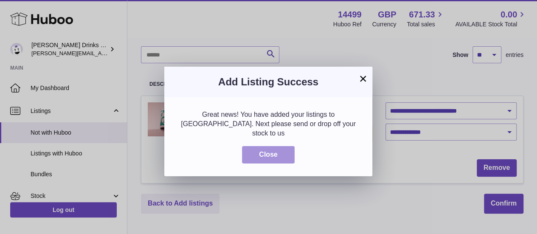
click at [264, 148] on button "Close" at bounding box center [268, 154] width 53 height 17
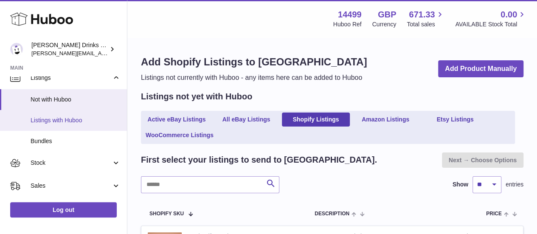
scroll to position [38, 0]
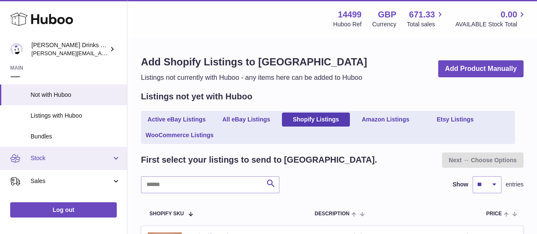
click at [73, 157] on span "Stock" at bounding box center [71, 158] width 81 height 8
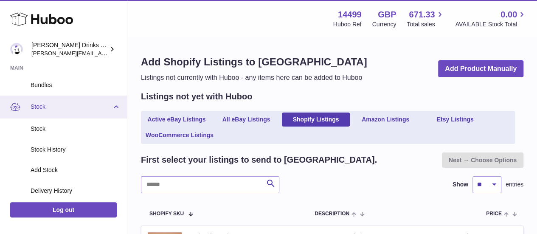
scroll to position [92, 0]
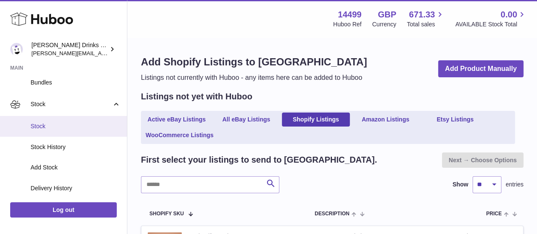
click at [41, 125] on span "Stock" at bounding box center [76, 126] width 90 height 8
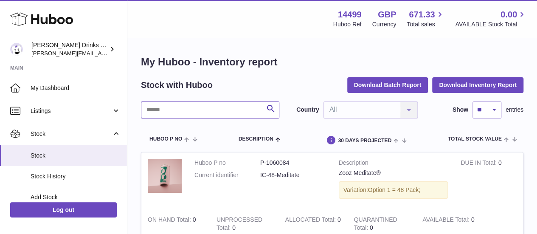
click at [194, 113] on input "text" at bounding box center [210, 110] width 138 height 17
type input "*"
click at [219, 112] on input "********" at bounding box center [210, 110] width 138 height 17
type input "********"
click at [173, 114] on input "text" at bounding box center [210, 110] width 138 height 17
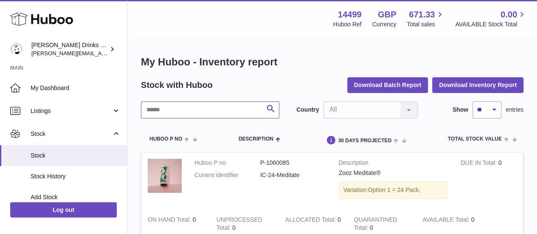
type input "********"
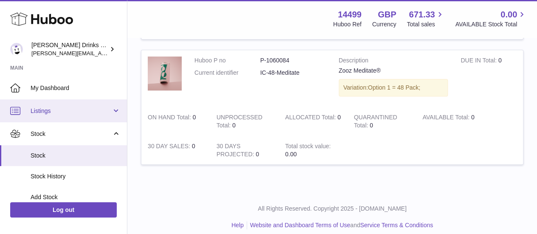
click at [73, 113] on span "Listings" at bounding box center [71, 111] width 81 height 8
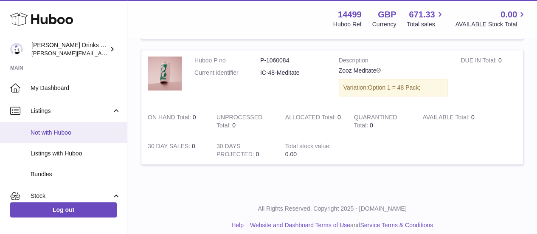
click at [34, 133] on span "Not with Huboo" at bounding box center [76, 133] width 90 height 8
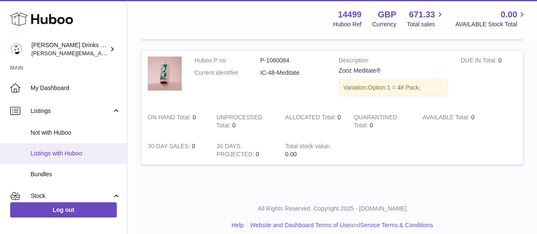
click at [55, 152] on span "Listings with Huboo" at bounding box center [76, 153] width 90 height 8
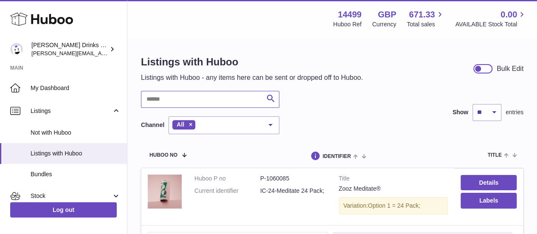
click at [209, 101] on input "text" at bounding box center [210, 99] width 138 height 17
paste input "********"
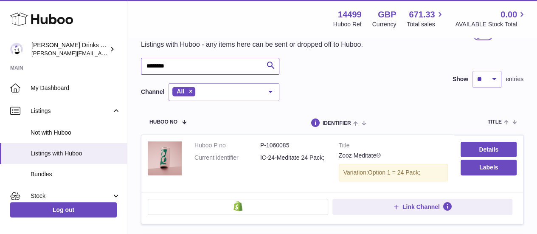
scroll to position [32, 0]
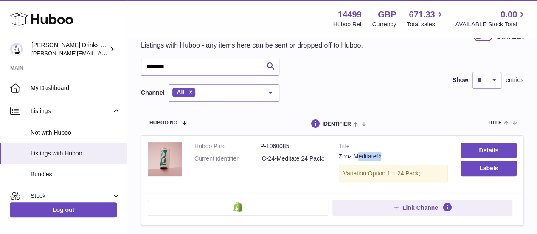
drag, startPoint x: 358, startPoint y: 158, endPoint x: 383, endPoint y: 155, distance: 25.7
click at [383, 155] on div "Zooz Meditate®" at bounding box center [394, 156] width 110 height 8
click at [372, 155] on div "Zooz Meditate®" at bounding box center [394, 156] width 110 height 8
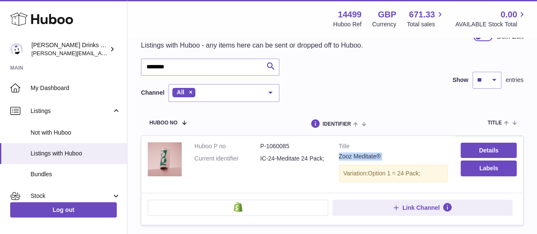
click at [372, 155] on div "Zooz Meditate®" at bounding box center [394, 156] width 110 height 8
copy td "Zooz Meditate®"
click at [221, 63] on input "********" at bounding box center [210, 67] width 138 height 17
paste input "******"
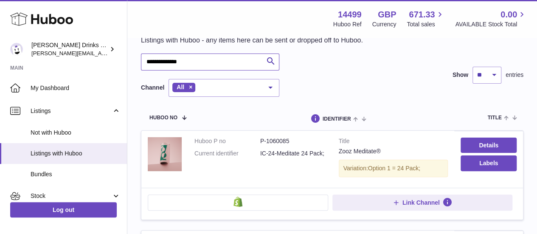
scroll to position [36, 0]
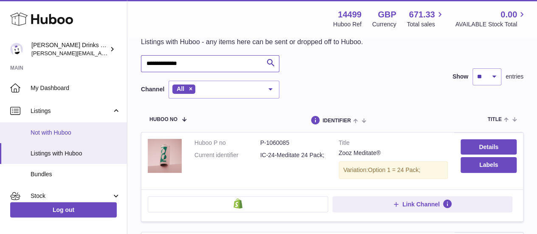
type input "**********"
click at [64, 135] on span "Not with Huboo" at bounding box center [76, 133] width 90 height 8
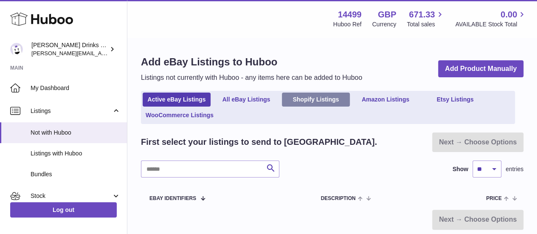
click at [315, 101] on link "Shopify Listings" at bounding box center [316, 100] width 68 height 14
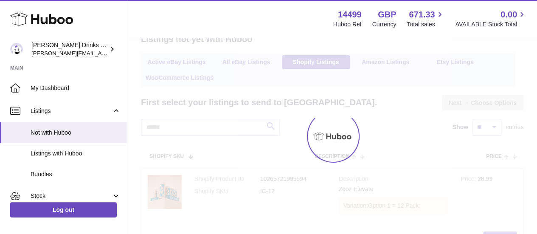
scroll to position [58, 0]
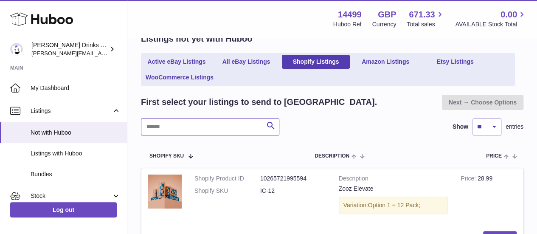
click at [200, 129] on input "text" at bounding box center [210, 126] width 138 height 17
paste input "**********"
type input "**********"
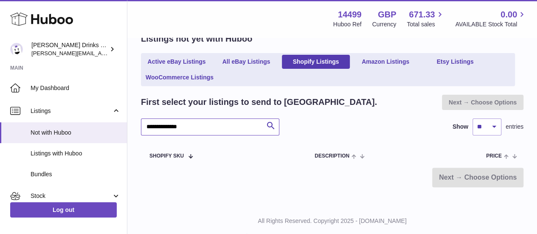
scroll to position [75, 0]
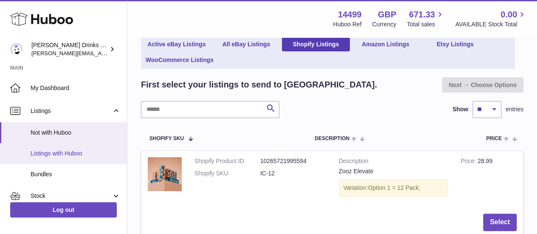
click at [64, 158] on link "Listings with Huboo" at bounding box center [63, 153] width 127 height 21
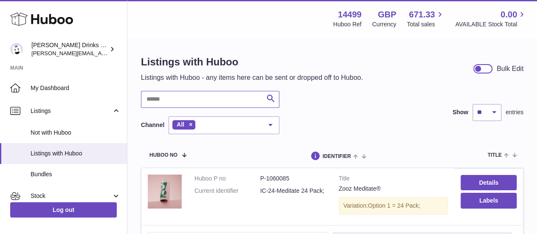
click at [190, 101] on input "text" at bounding box center [210, 99] width 138 height 17
paste input "**********"
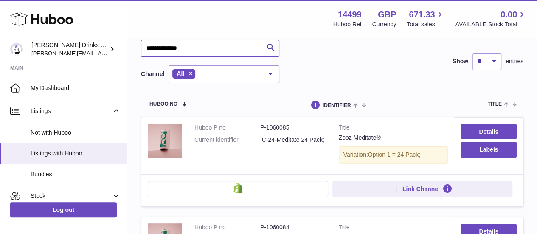
scroll to position [50, 0]
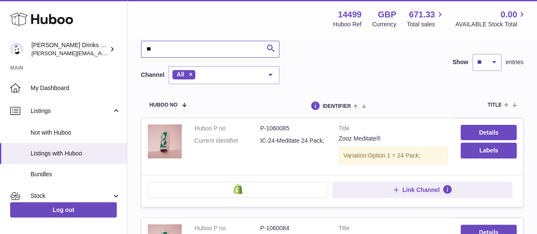
type input "*"
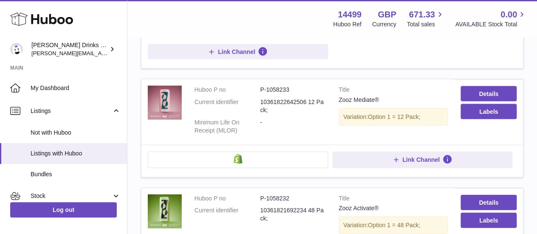
scroll to position [876, 0]
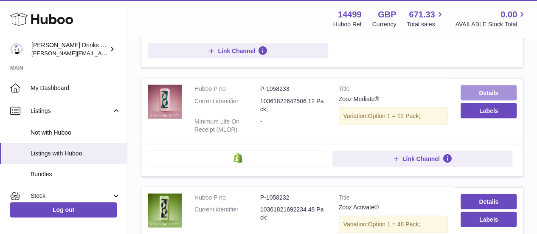
click at [480, 85] on link "Details" at bounding box center [489, 92] width 56 height 15
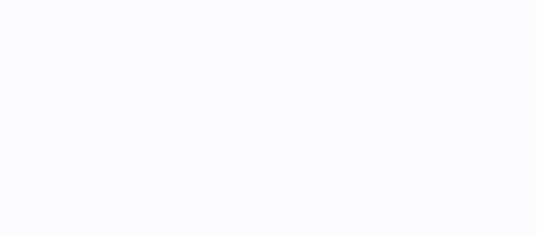
select select
select select "****"
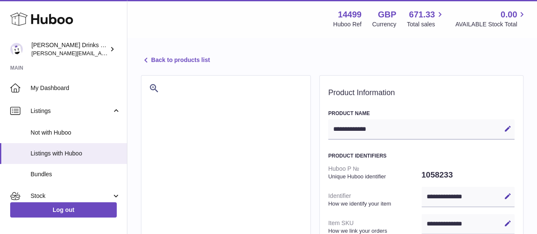
click at [154, 56] on link "Back to products list" at bounding box center [175, 60] width 69 height 10
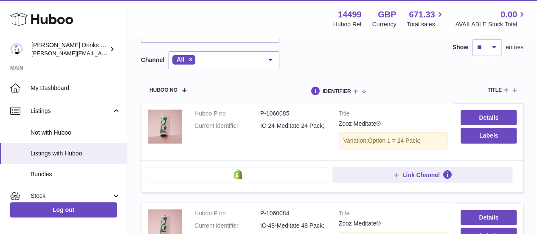
scroll to position [70, 0]
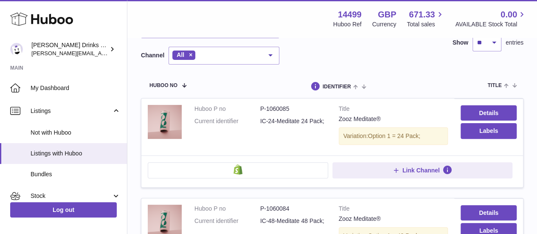
click at [261, 123] on dd "IC-24-Meditate 24 Pack;" at bounding box center [293, 121] width 66 height 8
drag, startPoint x: 261, startPoint y: 123, endPoint x: 316, endPoint y: 117, distance: 55.5
click at [316, 117] on dd "IC-24-Meditate 24 Pack;" at bounding box center [293, 121] width 66 height 8
copy dd "IC-24-Meditate 24 Pack"
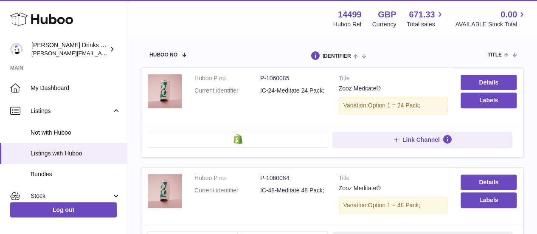
scroll to position [154, 0]
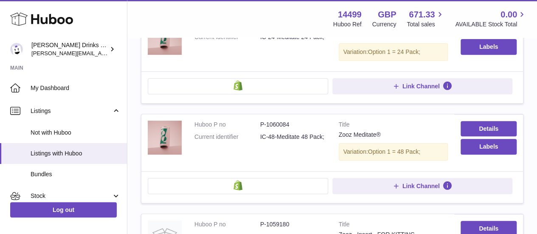
click at [263, 133] on dd "IC-48-Meditate 48 Pack;" at bounding box center [293, 137] width 66 height 8
drag, startPoint x: 263, startPoint y: 133, endPoint x: 317, endPoint y: 132, distance: 53.5
click at [317, 133] on dd "IC-48-Meditate 48 Pack;" at bounding box center [293, 137] width 66 height 8
copy dd "IC-48-Meditate 48 Pack"
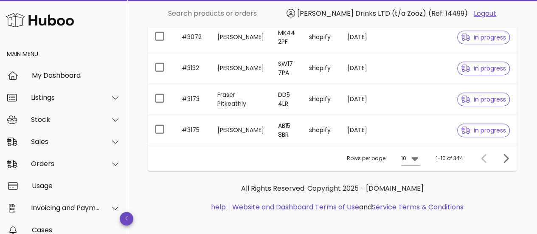
scroll to position [323, 0]
click at [502, 157] on icon "Next page" at bounding box center [506, 158] width 10 height 10
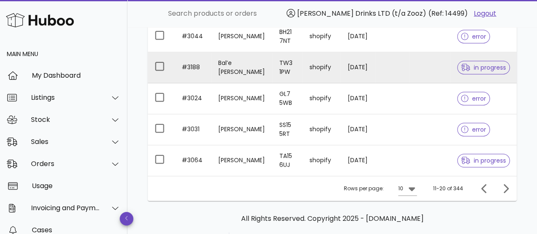
scroll to position [292, 0]
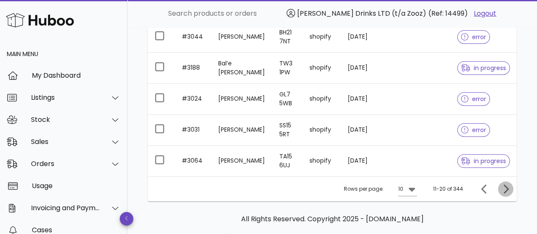
click at [507, 181] on button "Next page" at bounding box center [505, 188] width 15 height 15
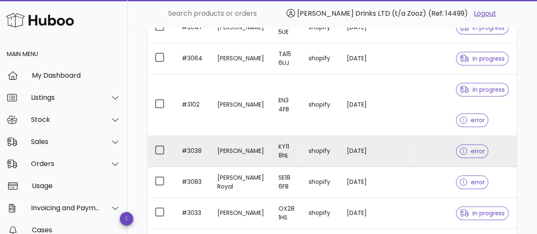
scroll to position [150, 0]
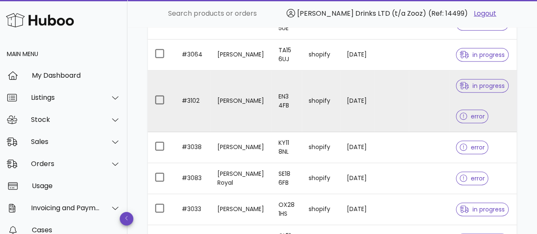
click at [416, 102] on td at bounding box center [429, 101] width 40 height 62
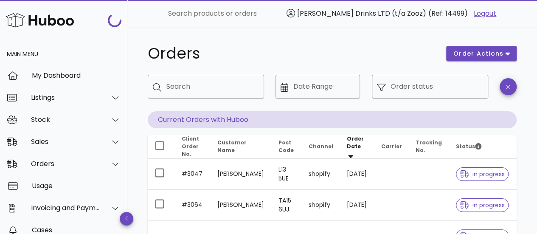
scroll to position [150, 0]
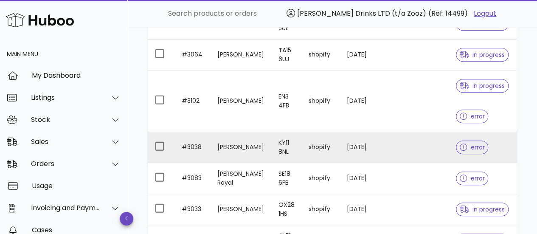
click at [442, 154] on td at bounding box center [429, 147] width 40 height 31
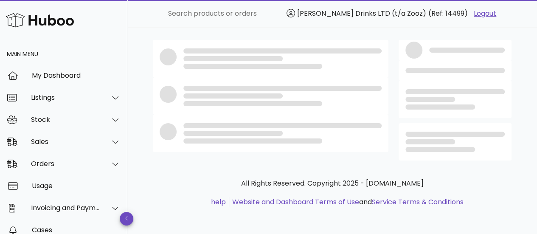
scroll to position [150, 0]
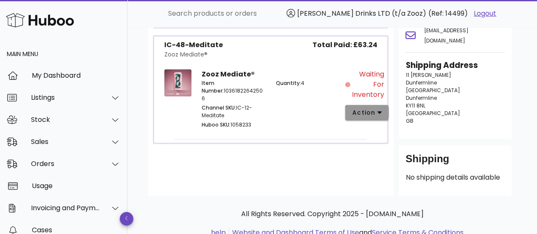
click at [361, 106] on button "action" at bounding box center [367, 112] width 44 height 15
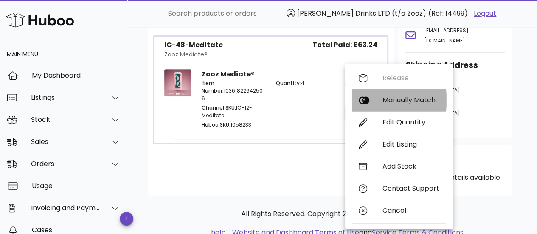
click at [382, 96] on div "Manually Match" at bounding box center [399, 100] width 94 height 22
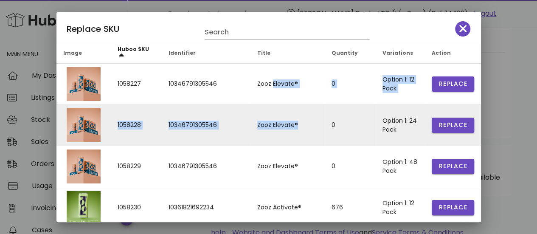
drag, startPoint x: 270, startPoint y: 88, endPoint x: 298, endPoint y: 106, distance: 32.9
click at [298, 106] on td "Zooz Elevate®" at bounding box center [288, 125] width 74 height 41
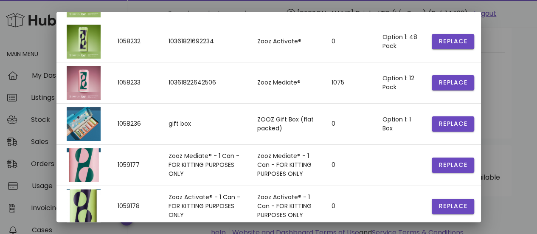
scroll to position [249, 0]
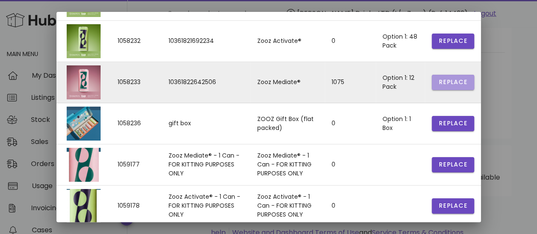
click at [451, 80] on span "Replace" at bounding box center [453, 82] width 29 height 9
click at [441, 81] on span "Replace" at bounding box center [453, 82] width 29 height 9
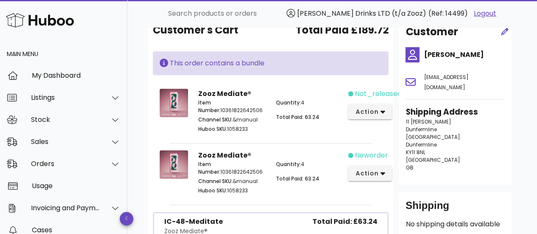
scroll to position [48, 0]
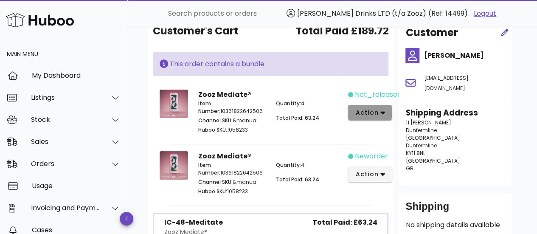
click at [365, 111] on span "action" at bounding box center [367, 112] width 24 height 9
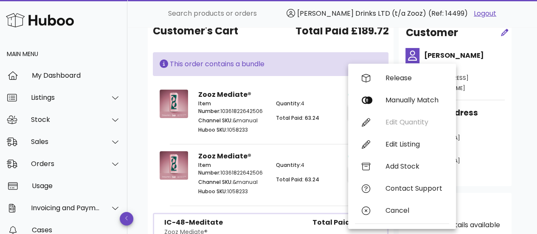
click at [274, 42] on div "Customer's Cart Total Paid £189.72" at bounding box center [271, 34] width 236 height 22
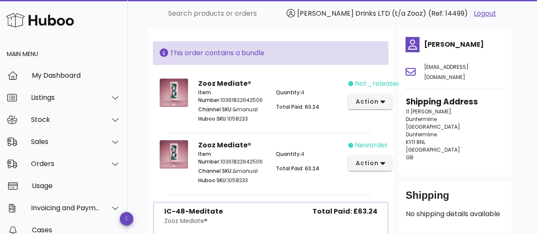
scroll to position [58, 0]
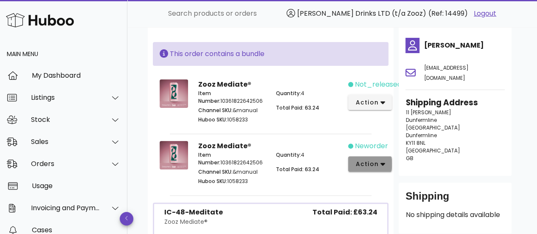
click at [360, 162] on span "action" at bounding box center [367, 164] width 24 height 9
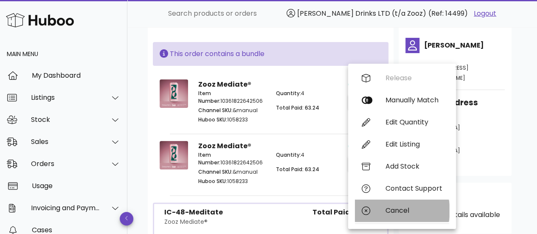
click at [394, 211] on div "Cancel" at bounding box center [414, 210] width 57 height 8
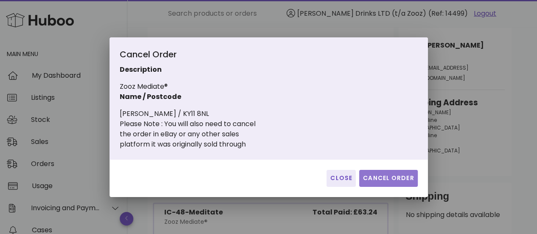
click at [376, 178] on span "Cancel Order" at bounding box center [389, 178] width 52 height 9
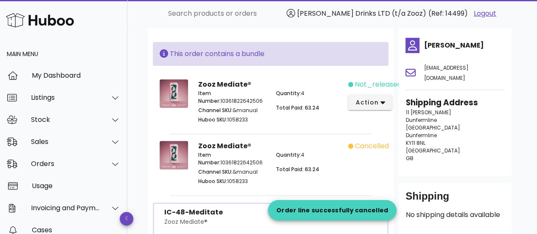
click at [372, 111] on div "not_released_yet action" at bounding box center [367, 102] width 39 height 56
click at [372, 110] on button "action" at bounding box center [370, 102] width 44 height 15
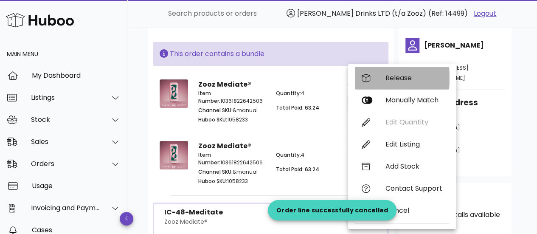
click at [394, 81] on div "Release" at bounding box center [414, 78] width 57 height 8
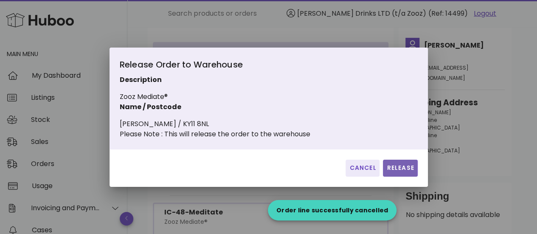
click at [395, 172] on span "Release" at bounding box center [400, 168] width 28 height 9
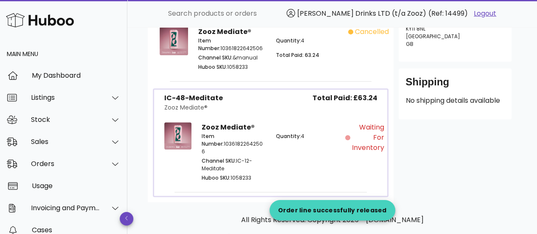
scroll to position [173, 0]
click at [347, 139] on div "Waiting for Inventory" at bounding box center [361, 137] width 32 height 31
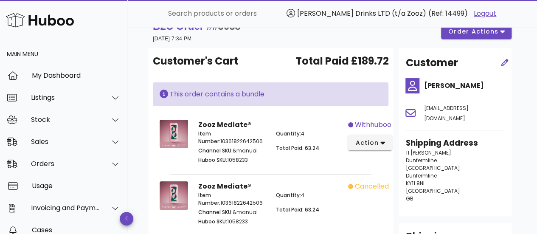
scroll to position [17, 0]
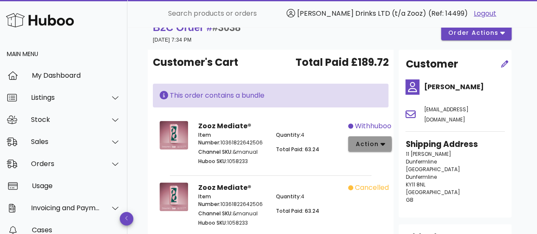
click at [355, 144] on span "action" at bounding box center [367, 144] width 24 height 9
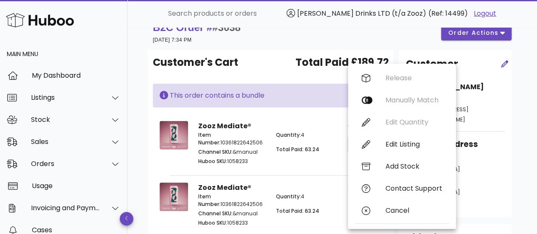
click at [296, 142] on div "Quantity: 4 Total Paid: 63.24" at bounding box center [309, 149] width 77 height 46
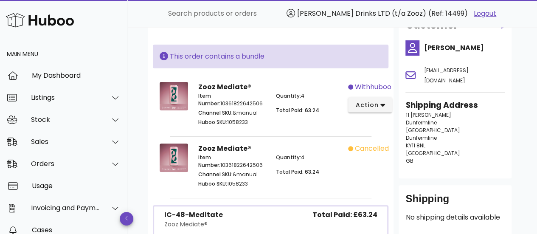
scroll to position [0, 0]
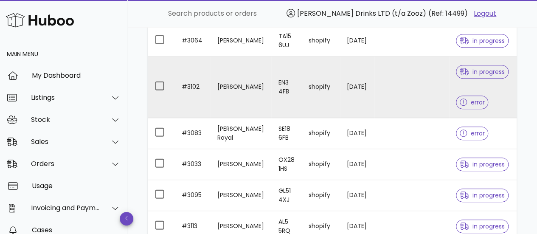
scroll to position [198, 0]
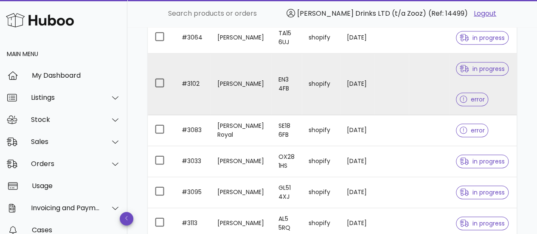
click at [461, 98] on icon at bounding box center [464, 100] width 8 height 8
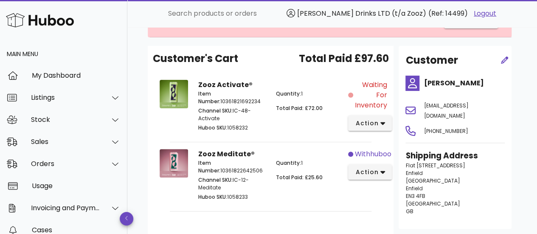
scroll to position [74, 0]
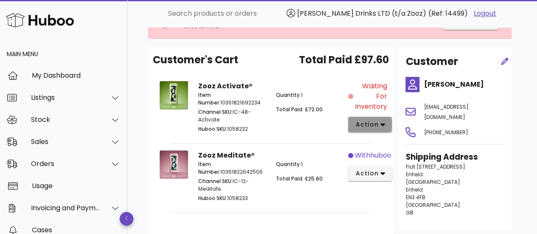
click at [375, 120] on span "action" at bounding box center [367, 124] width 24 height 9
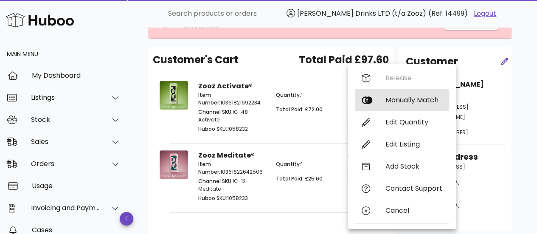
click at [385, 101] on div "Manually Match" at bounding box center [402, 100] width 94 height 22
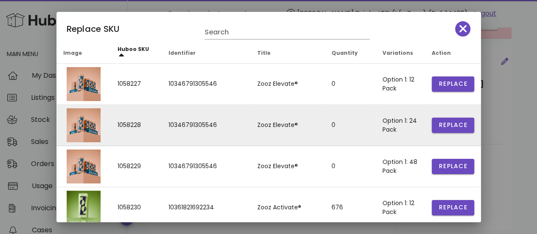
scroll to position [28, 0]
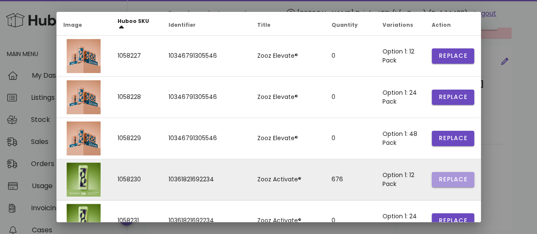
click at [451, 182] on span "Replace" at bounding box center [453, 179] width 29 height 9
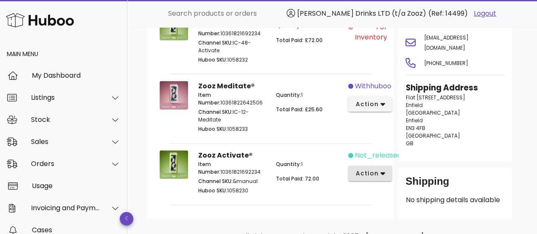
scroll to position [89, 0]
click at [369, 173] on span "action" at bounding box center [367, 173] width 24 height 9
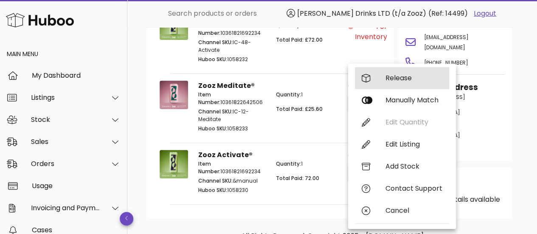
click at [387, 80] on div "Release" at bounding box center [414, 78] width 57 height 8
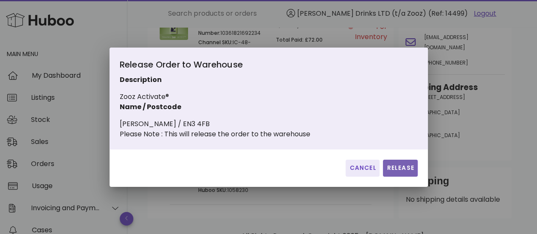
click at [405, 177] on button "Release" at bounding box center [400, 168] width 34 height 17
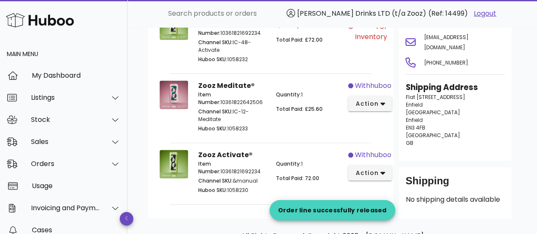
scroll to position [0, 0]
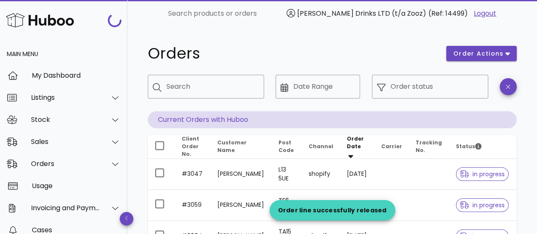
scroll to position [198, 0]
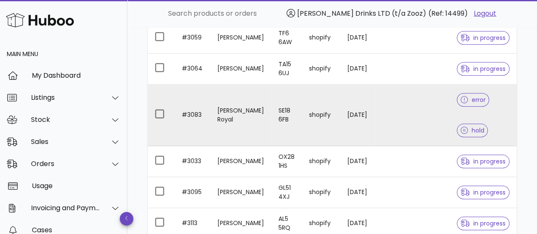
click at [463, 132] on icon at bounding box center [465, 131] width 8 height 8
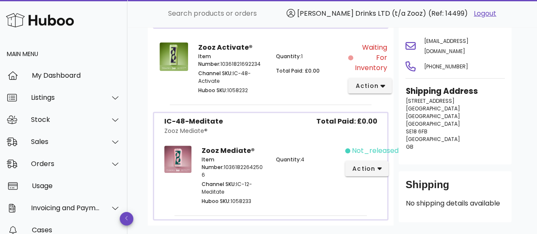
scroll to position [149, 0]
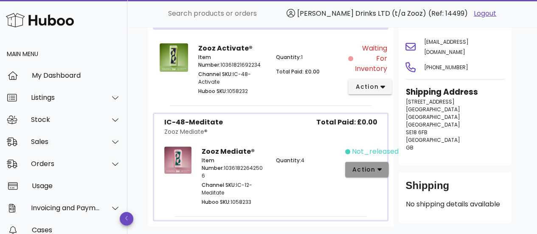
click at [370, 172] on span "action" at bounding box center [364, 169] width 24 height 9
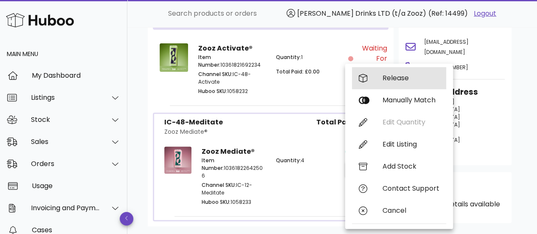
click at [392, 80] on div "Release" at bounding box center [411, 78] width 57 height 8
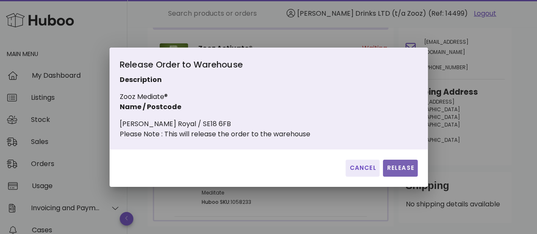
click at [400, 172] on span "Release" at bounding box center [400, 168] width 28 height 9
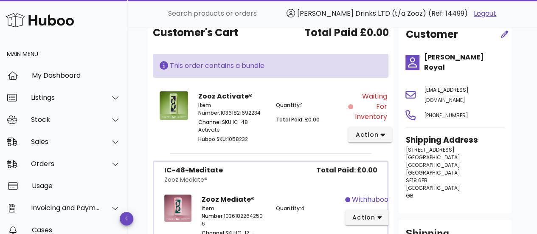
scroll to position [102, 0]
click at [371, 138] on button "action" at bounding box center [370, 134] width 44 height 15
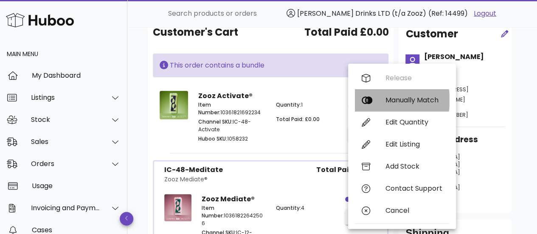
click at [402, 102] on div "Manually Match" at bounding box center [414, 100] width 57 height 8
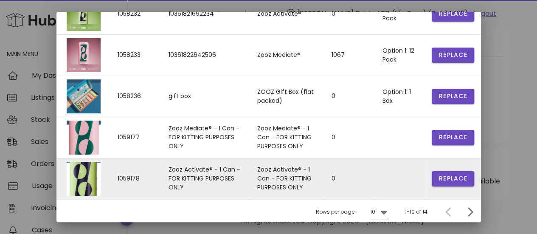
scroll to position [202, 0]
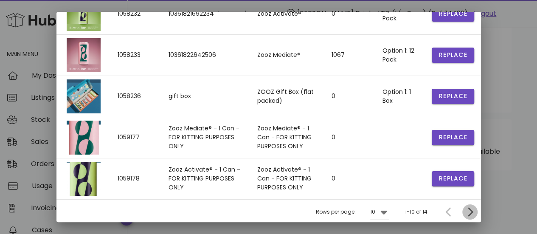
click at [465, 210] on icon "Next page" at bounding box center [470, 212] width 10 height 10
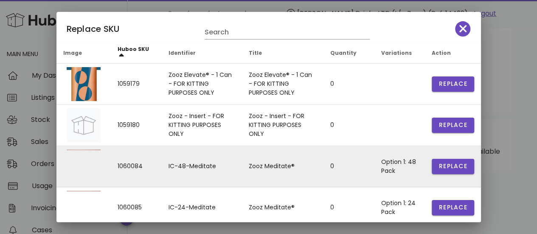
scroll to position [30, 0]
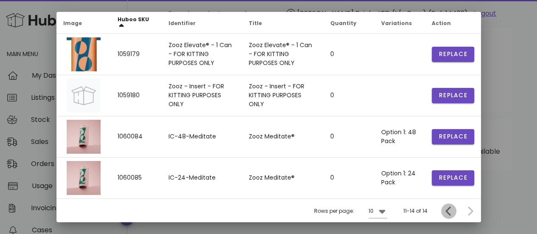
click at [444, 214] on icon "Previous page" at bounding box center [449, 211] width 10 height 10
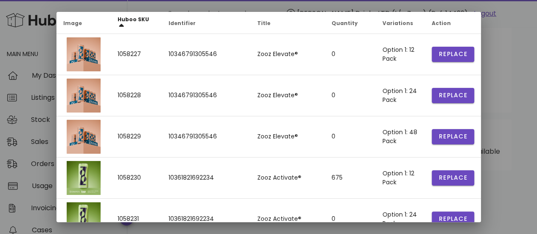
scroll to position [0, 0]
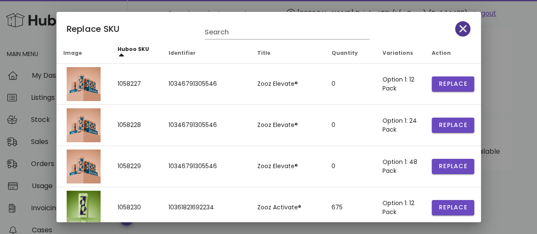
click at [460, 34] on icon "button" at bounding box center [464, 29] width 8 height 12
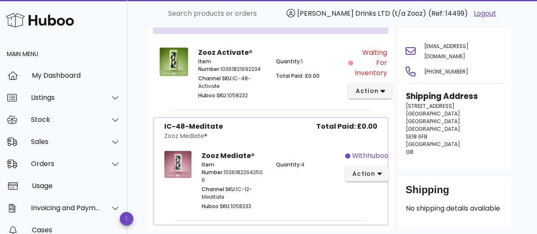
scroll to position [145, 0]
click at [371, 170] on span "action" at bounding box center [364, 173] width 24 height 9
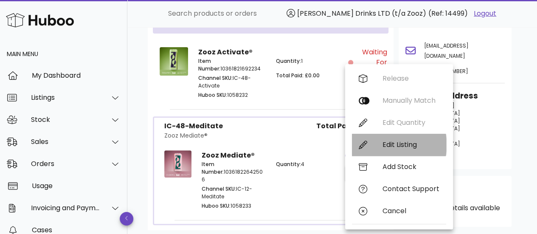
click at [373, 146] on div "Edit Listing" at bounding box center [399, 145] width 94 height 22
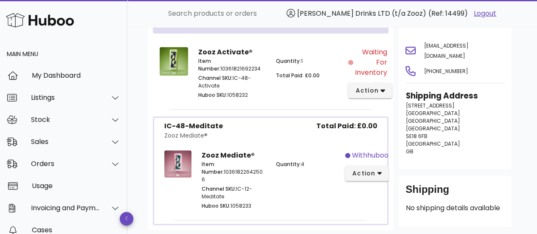
click at [163, 126] on div "IC-48-Meditate Zooz Mediate® Total Paid: £0.00" at bounding box center [271, 132] width 226 height 23
drag, startPoint x: 163, startPoint y: 126, endPoint x: 226, endPoint y: 125, distance: 62.9
click at [226, 125] on div "IC-48-Meditate Zooz Mediate® Total Paid: £0.00" at bounding box center [271, 132] width 226 height 23
click at [201, 132] on div "Zooz Mediate®" at bounding box center [193, 135] width 59 height 9
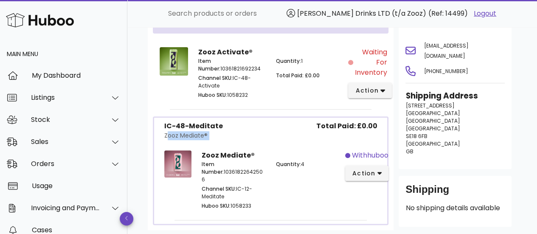
click at [201, 132] on div "Zooz Mediate®" at bounding box center [193, 135] width 59 height 9
click at [202, 128] on div "IC-48-Meditate" at bounding box center [193, 126] width 59 height 10
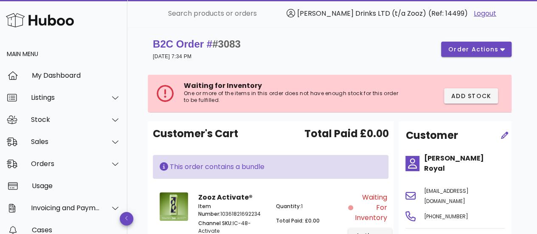
click at [227, 40] on span "#3083" at bounding box center [226, 43] width 28 height 11
copy span "3083"
click at [227, 40] on span "#3083" at bounding box center [226, 43] width 28 height 11
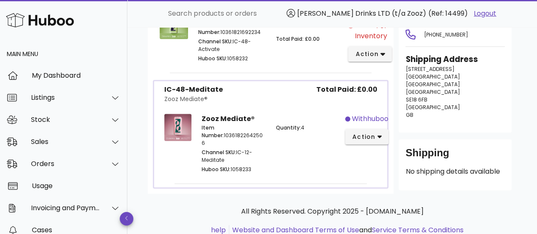
scroll to position [184, 0]
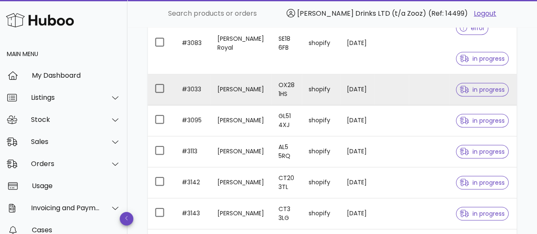
scroll to position [357, 0]
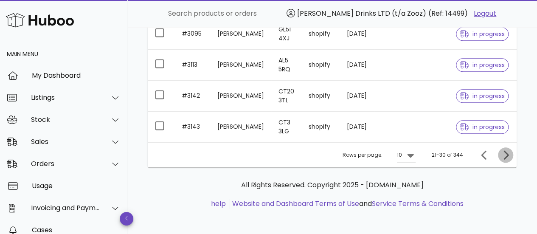
click at [506, 150] on icon "Next page" at bounding box center [506, 155] width 10 height 10
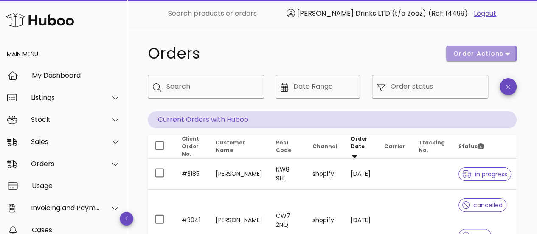
click at [496, 48] on button "order actions" at bounding box center [481, 53] width 70 height 15
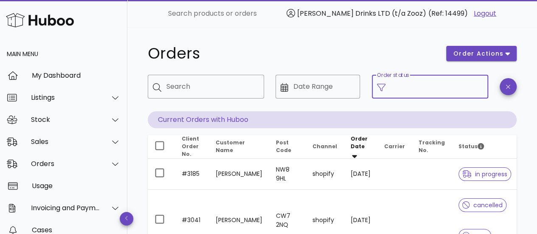
click at [396, 90] on input "Order status" at bounding box center [437, 87] width 93 height 14
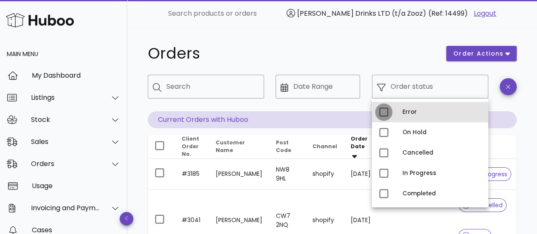
click at [385, 113] on div at bounding box center [384, 112] width 14 height 14
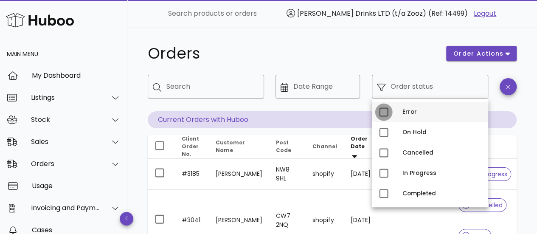
type input "**********"
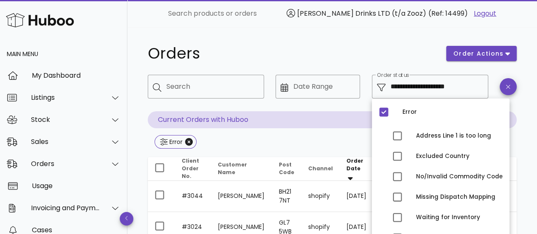
click at [415, 50] on h1 "Orders" at bounding box center [292, 53] width 288 height 15
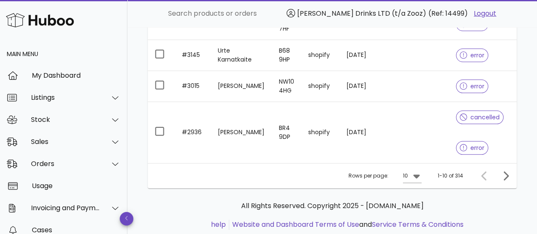
scroll to position [440, 0]
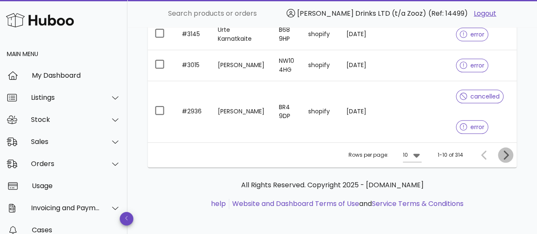
click at [504, 150] on icon "Next page" at bounding box center [506, 154] width 5 height 9
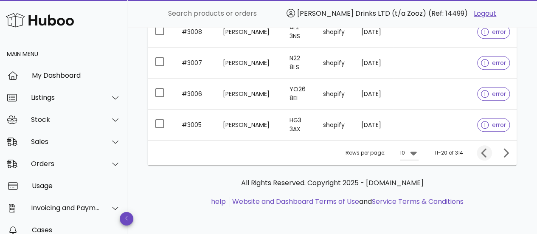
scroll to position [345, 0]
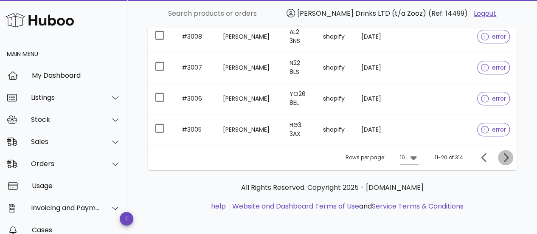
click at [510, 154] on icon "Next page" at bounding box center [506, 157] width 10 height 10
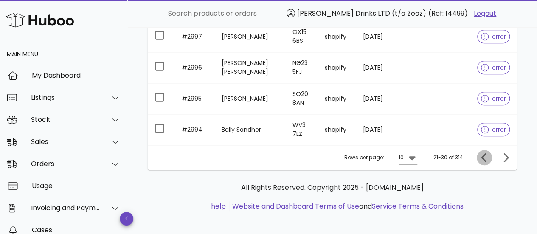
click at [486, 156] on icon "Previous page" at bounding box center [484, 157] width 10 height 10
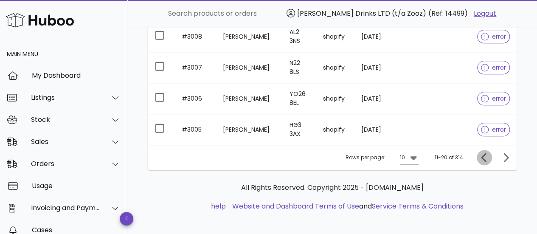
click at [486, 156] on icon "Previous page" at bounding box center [484, 157] width 10 height 10
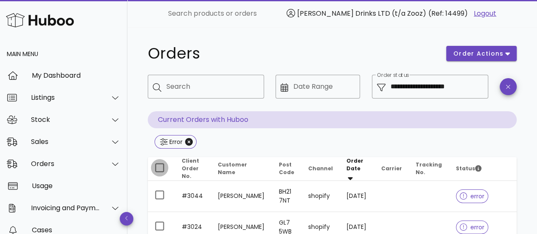
click at [159, 166] on div at bounding box center [159, 168] width 14 height 14
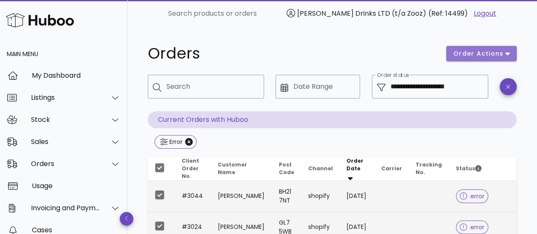
click at [474, 50] on span "order actions" at bounding box center [478, 53] width 51 height 9
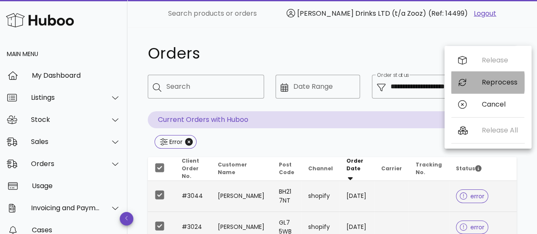
click at [486, 82] on div "Reprocess" at bounding box center [500, 82] width 36 height 8
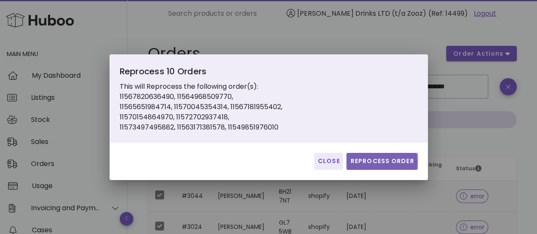
click at [386, 164] on span "Reprocess Order" at bounding box center [382, 161] width 64 height 9
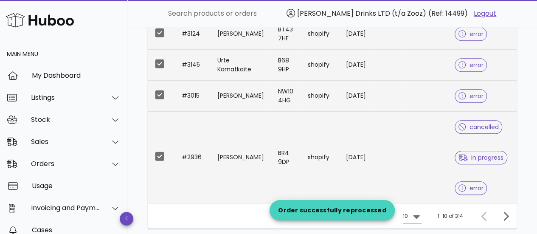
scroll to position [471, 0]
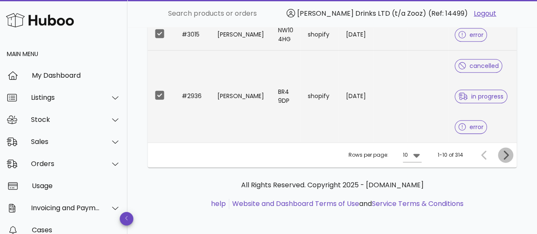
click at [504, 152] on icon "Next page" at bounding box center [506, 155] width 10 height 10
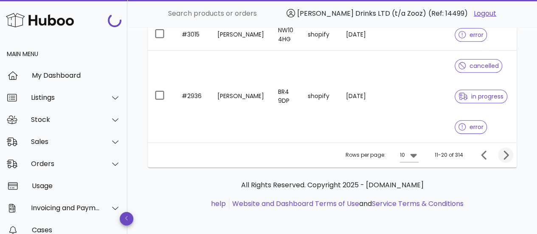
scroll to position [345, 0]
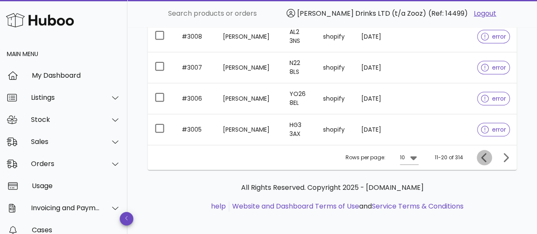
click at [486, 156] on icon "Previous page" at bounding box center [484, 157] width 5 height 9
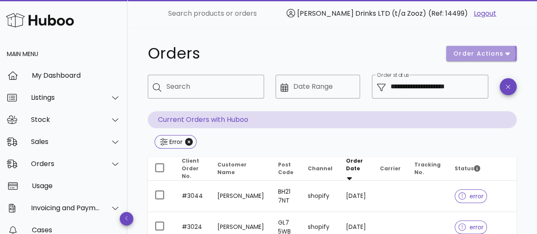
click at [490, 49] on span "order actions" at bounding box center [478, 53] width 51 height 9
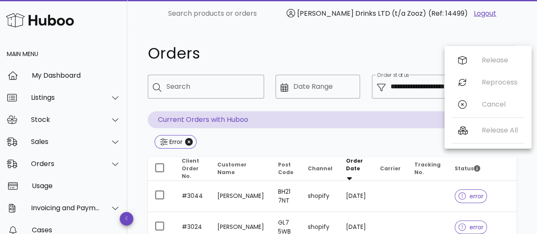
click at [426, 42] on div "Orders" at bounding box center [292, 53] width 299 height 25
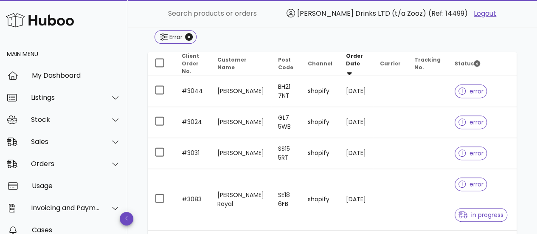
scroll to position [106, 0]
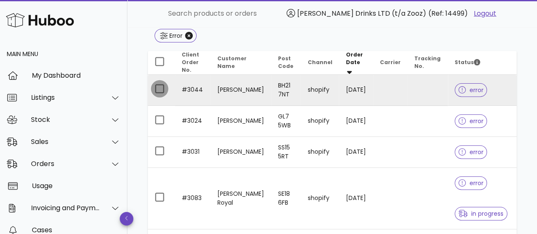
click at [162, 86] on div at bounding box center [159, 89] width 14 height 14
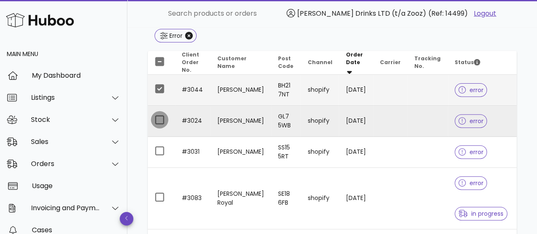
click at [160, 119] on div at bounding box center [159, 120] width 14 height 14
drag, startPoint x: 162, startPoint y: 152, endPoint x: 359, endPoint y: 70, distance: 213.5
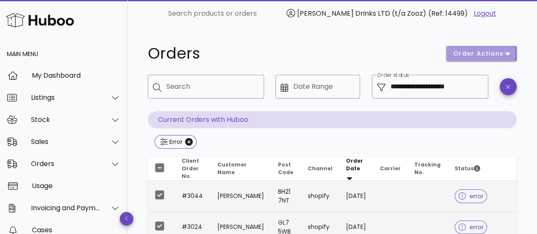
click at [493, 49] on button "order actions" at bounding box center [481, 53] width 70 height 15
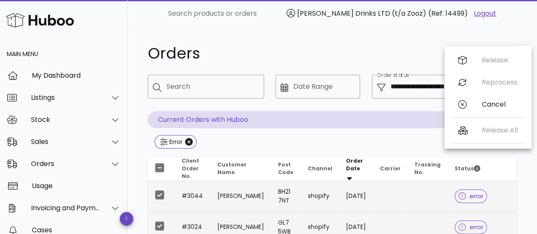
click at [349, 48] on h1 "Orders" at bounding box center [292, 53] width 288 height 15
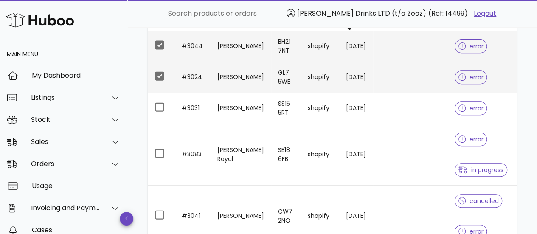
scroll to position [150, 0]
click at [462, 45] on div at bounding box center [464, 46] width 11 height 8
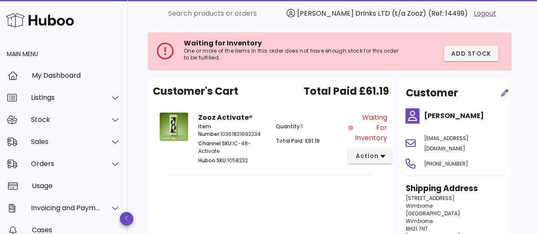
scroll to position [42, 0]
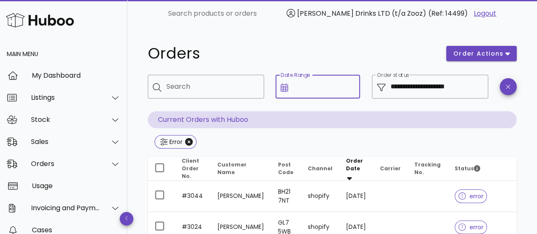
click at [319, 88] on input "Date Range" at bounding box center [324, 87] width 62 height 14
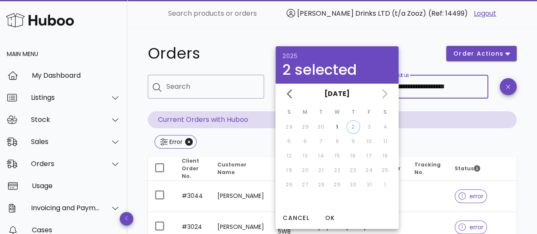
click at [455, 90] on input "**********" at bounding box center [437, 87] width 93 height 14
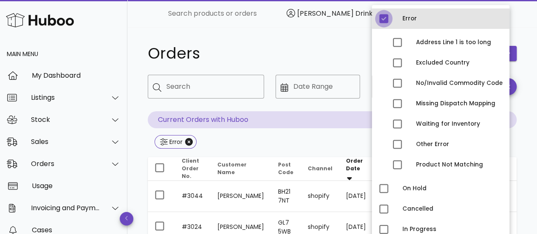
click at [388, 22] on div at bounding box center [384, 18] width 14 height 14
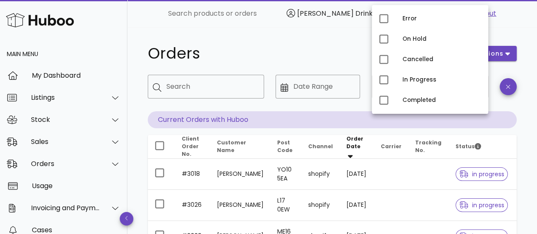
click at [321, 45] on div "Orders" at bounding box center [292, 53] width 299 height 25
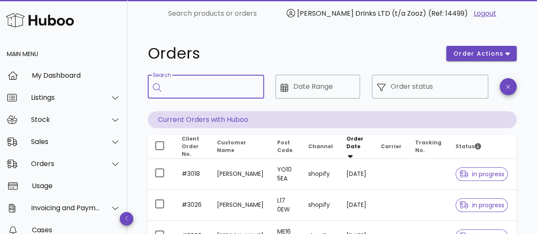
click at [223, 84] on input "Search" at bounding box center [211, 87] width 91 height 14
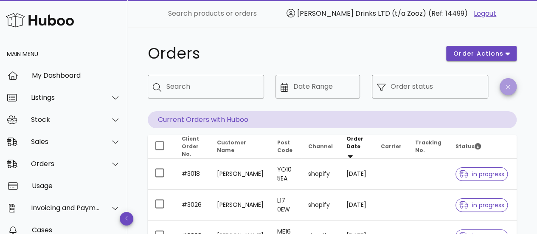
click at [510, 86] on span "button" at bounding box center [508, 87] width 17 height 6
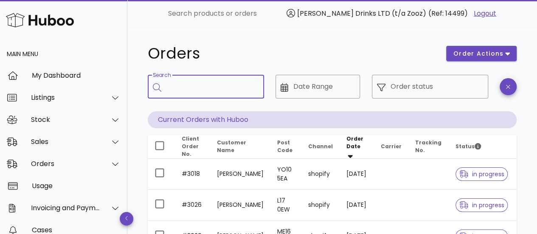
click at [206, 88] on input "Search" at bounding box center [211, 87] width 91 height 14
paste input "**********"
drag, startPoint x: 220, startPoint y: 85, endPoint x: 259, endPoint y: 85, distance: 38.2
click at [259, 85] on div "**********" at bounding box center [206, 87] width 116 height 24
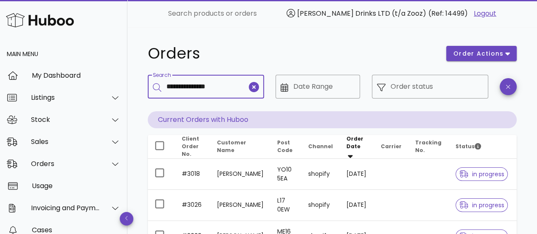
scroll to position [0, 0]
type input "**********"
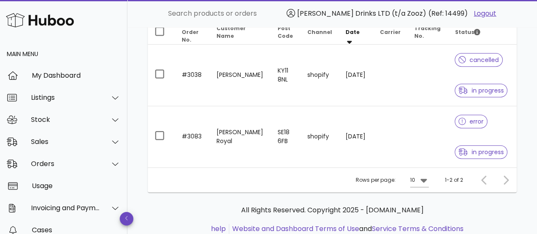
scroll to position [138, 0]
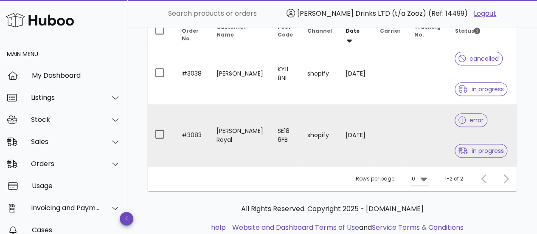
click at [465, 121] on span "error" at bounding box center [471, 120] width 25 height 6
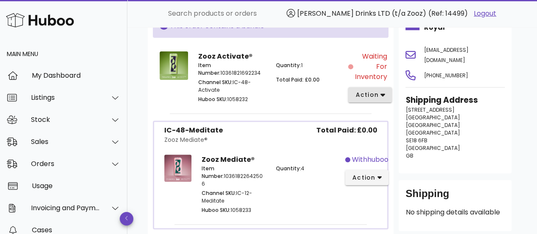
scroll to position [178, 0]
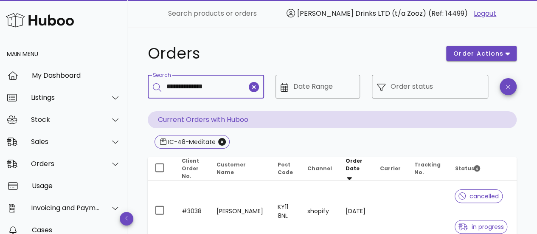
click at [181, 85] on input "**********" at bounding box center [206, 87] width 81 height 14
type input "**********"
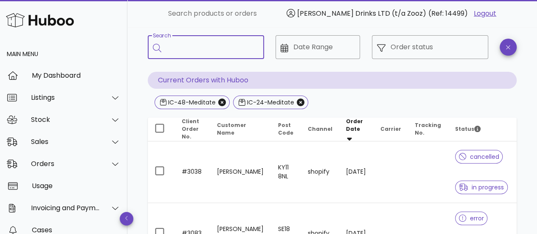
scroll to position [40, 0]
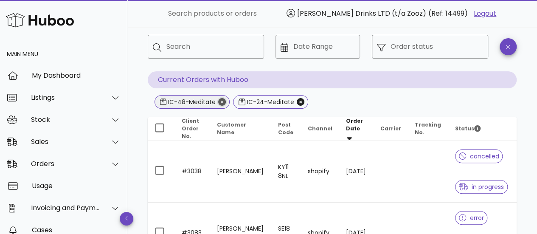
click at [220, 100] on icon "Close" at bounding box center [222, 102] width 8 height 8
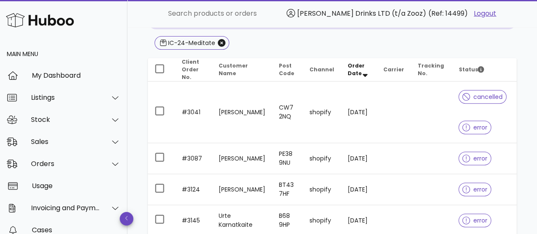
scroll to position [98, 0]
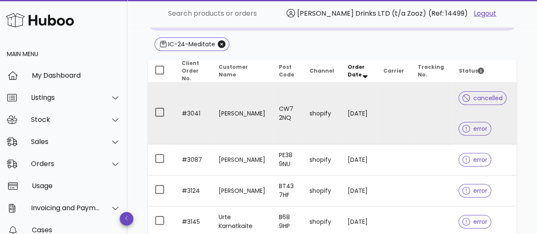
click at [466, 129] on icon at bounding box center [466, 129] width 8 height 8
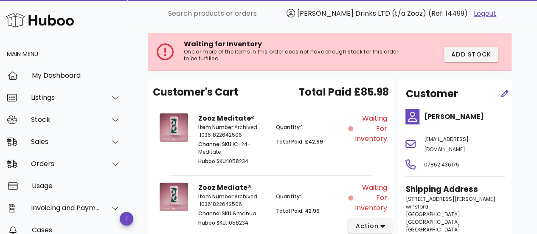
scroll to position [98, 0]
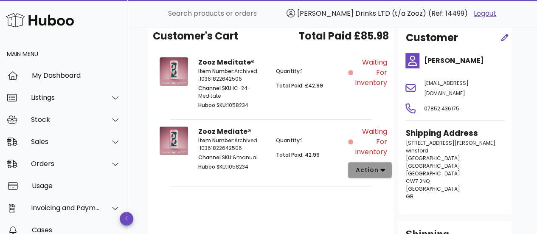
click at [373, 166] on span "action" at bounding box center [367, 170] width 24 height 9
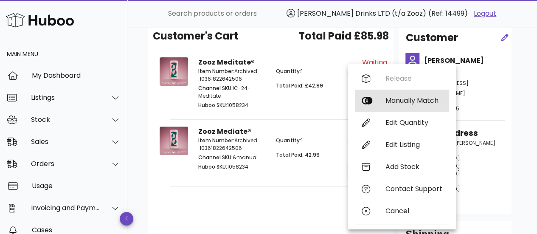
click at [384, 104] on div "Manually Match" at bounding box center [402, 101] width 94 height 22
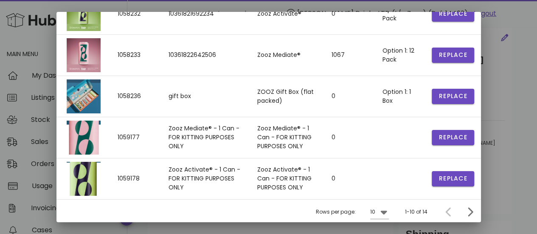
scroll to position [275, 0]
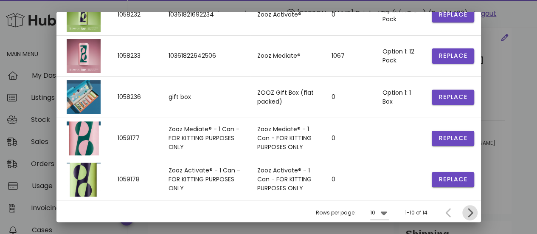
click at [465, 210] on icon "Next page" at bounding box center [470, 213] width 10 height 10
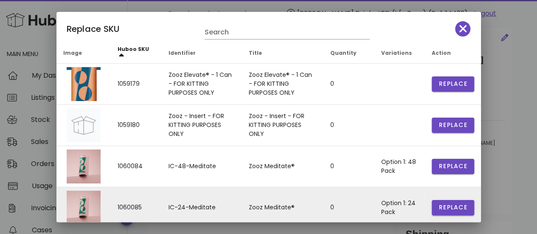
scroll to position [0, 0]
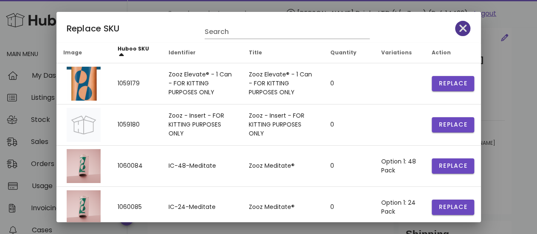
click at [460, 30] on icon "button" at bounding box center [464, 29] width 8 height 12
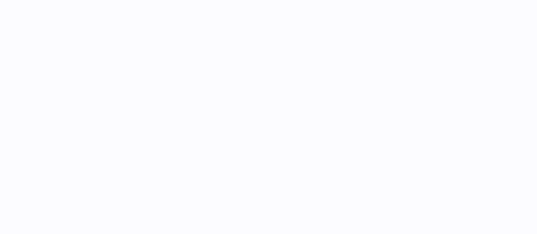
select select
select select "****"
